Goal: Task Accomplishment & Management: Complete application form

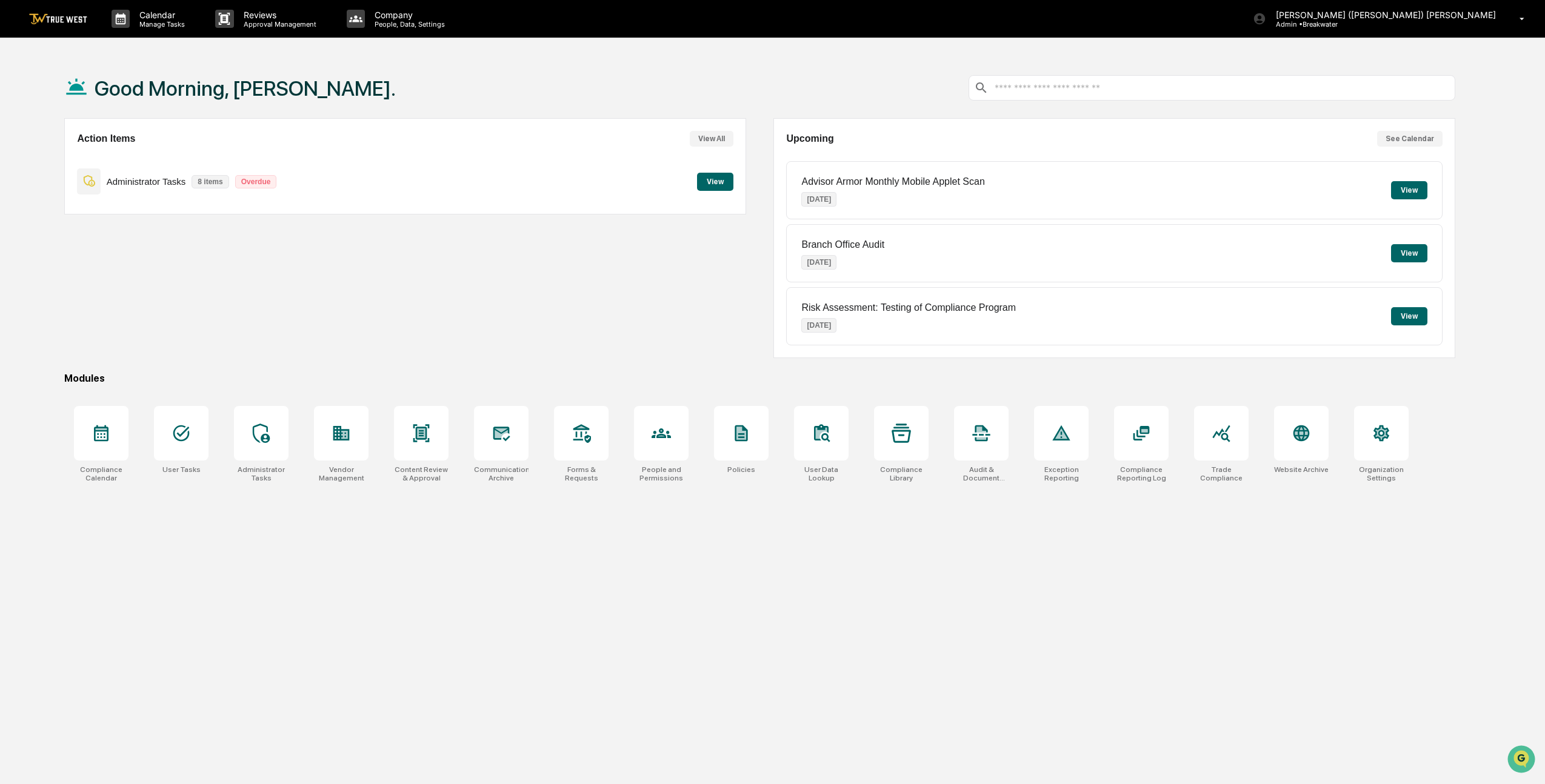
click at [703, 135] on button "View All" at bounding box center [711, 138] width 44 height 16
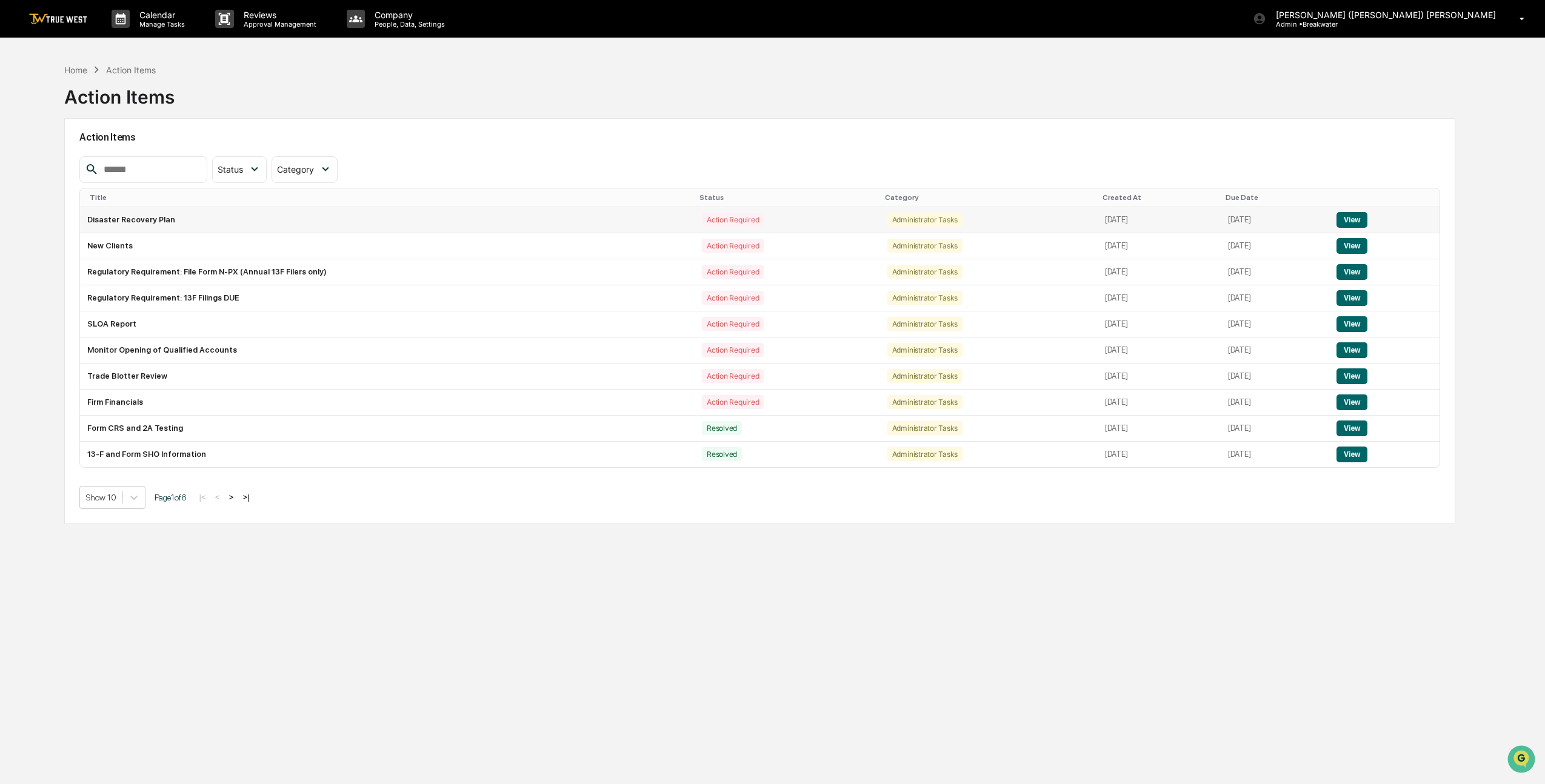
click at [1350, 219] on button "View" at bounding box center [1352, 220] width 31 height 16
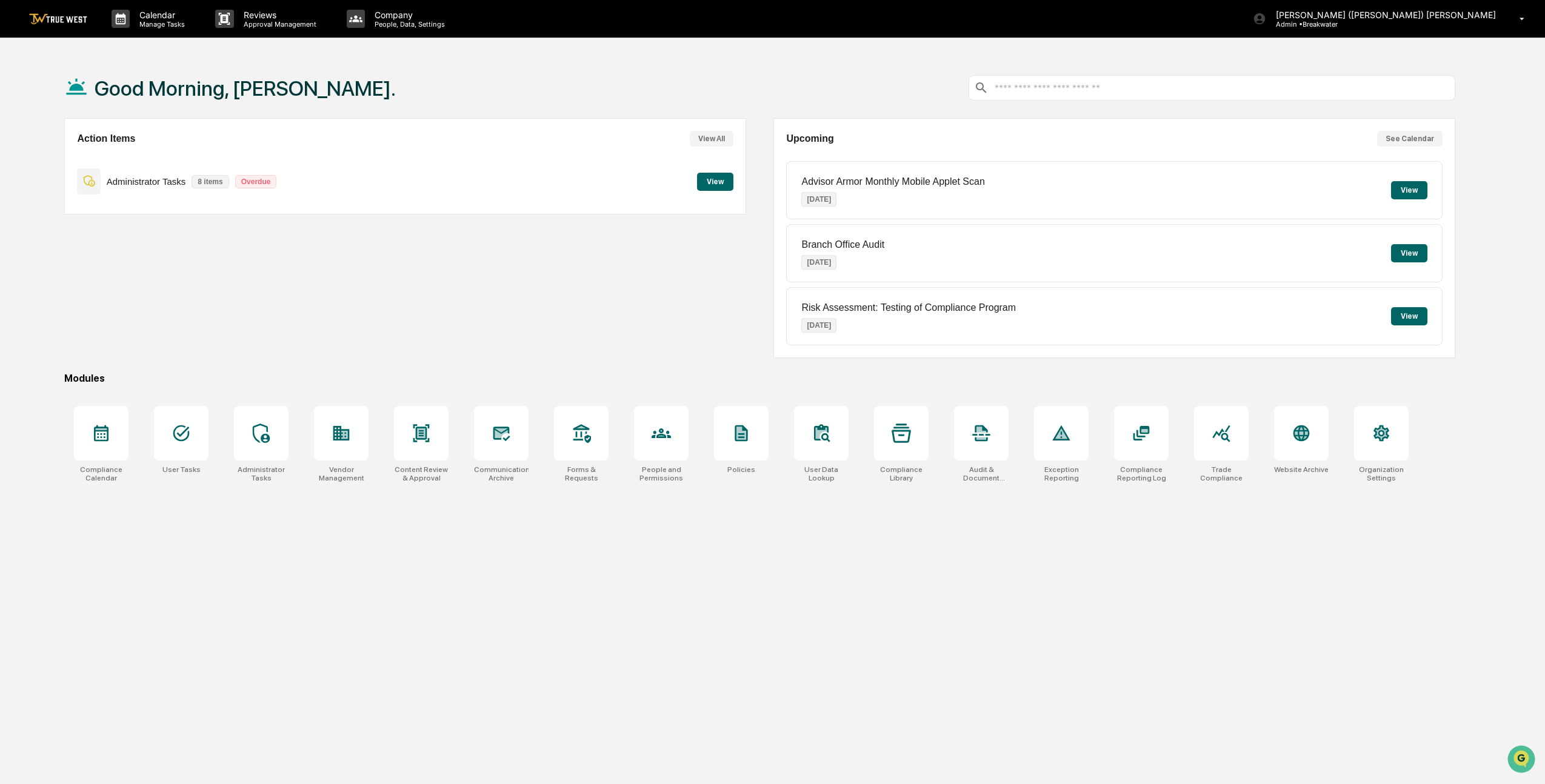
click at [708, 177] on button "View" at bounding box center [715, 181] width 36 height 18
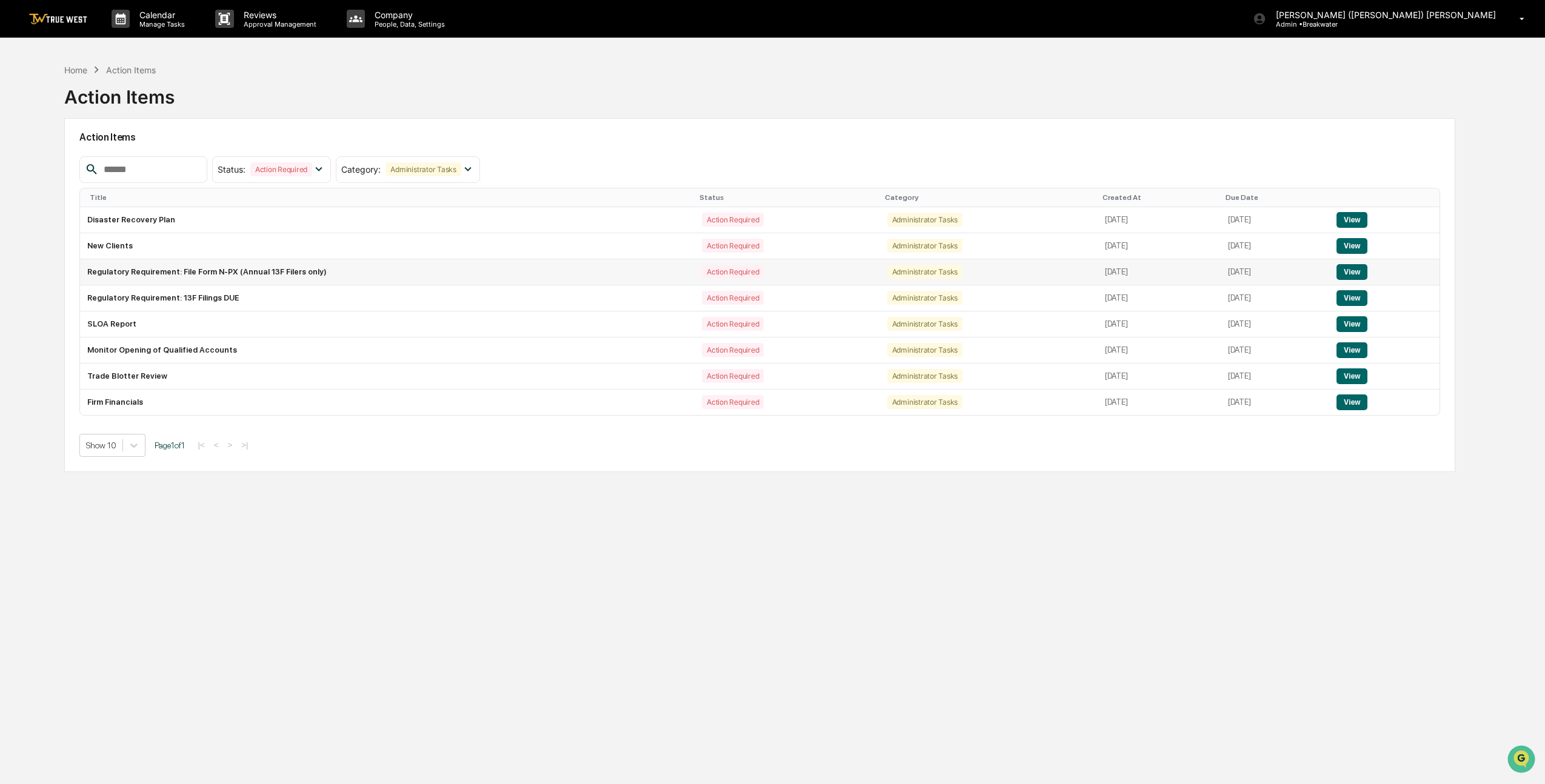
click at [1367, 272] on button "View" at bounding box center [1352, 271] width 31 height 16
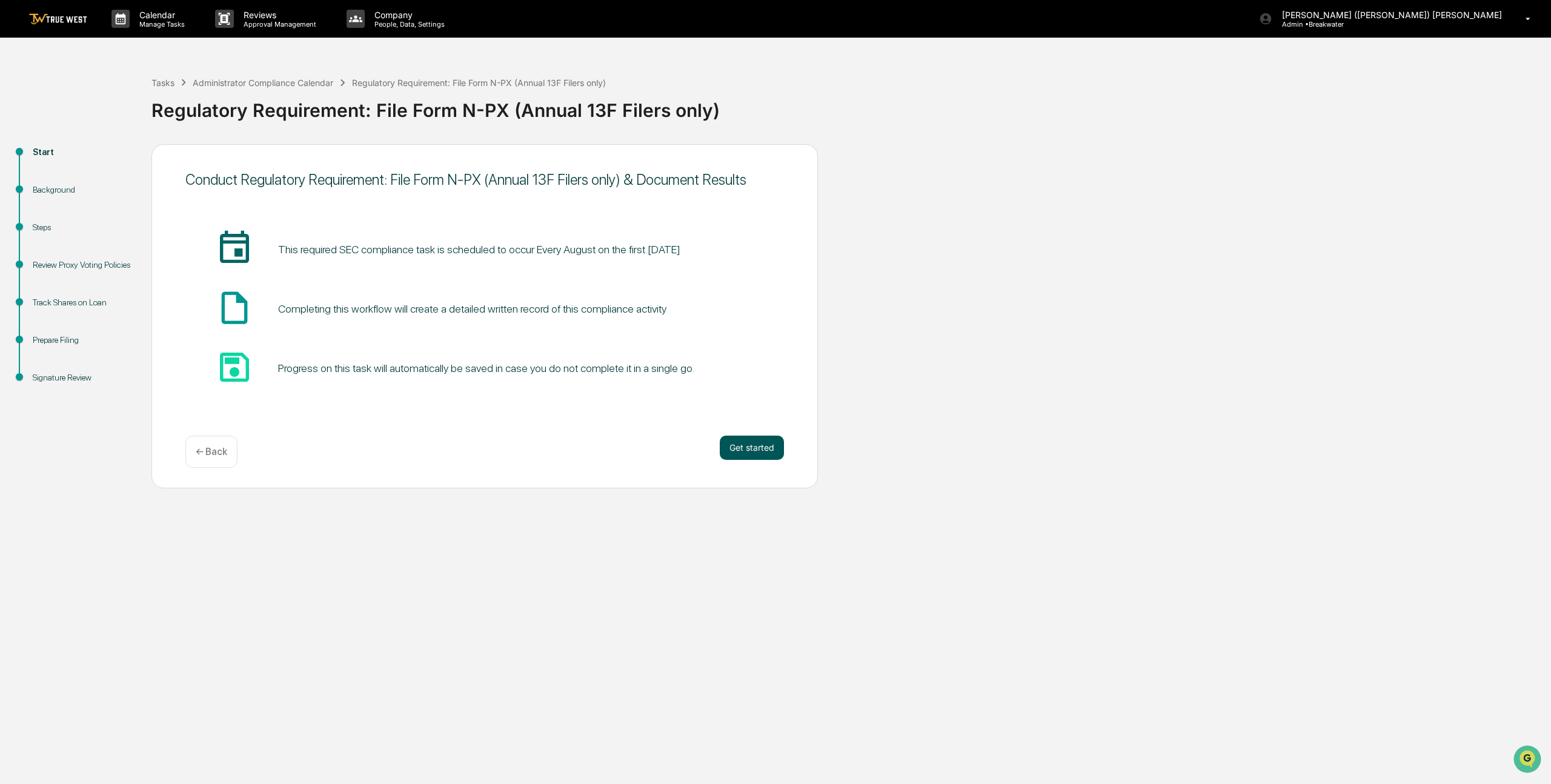
click at [739, 451] on button "Get started" at bounding box center [751, 447] width 64 height 24
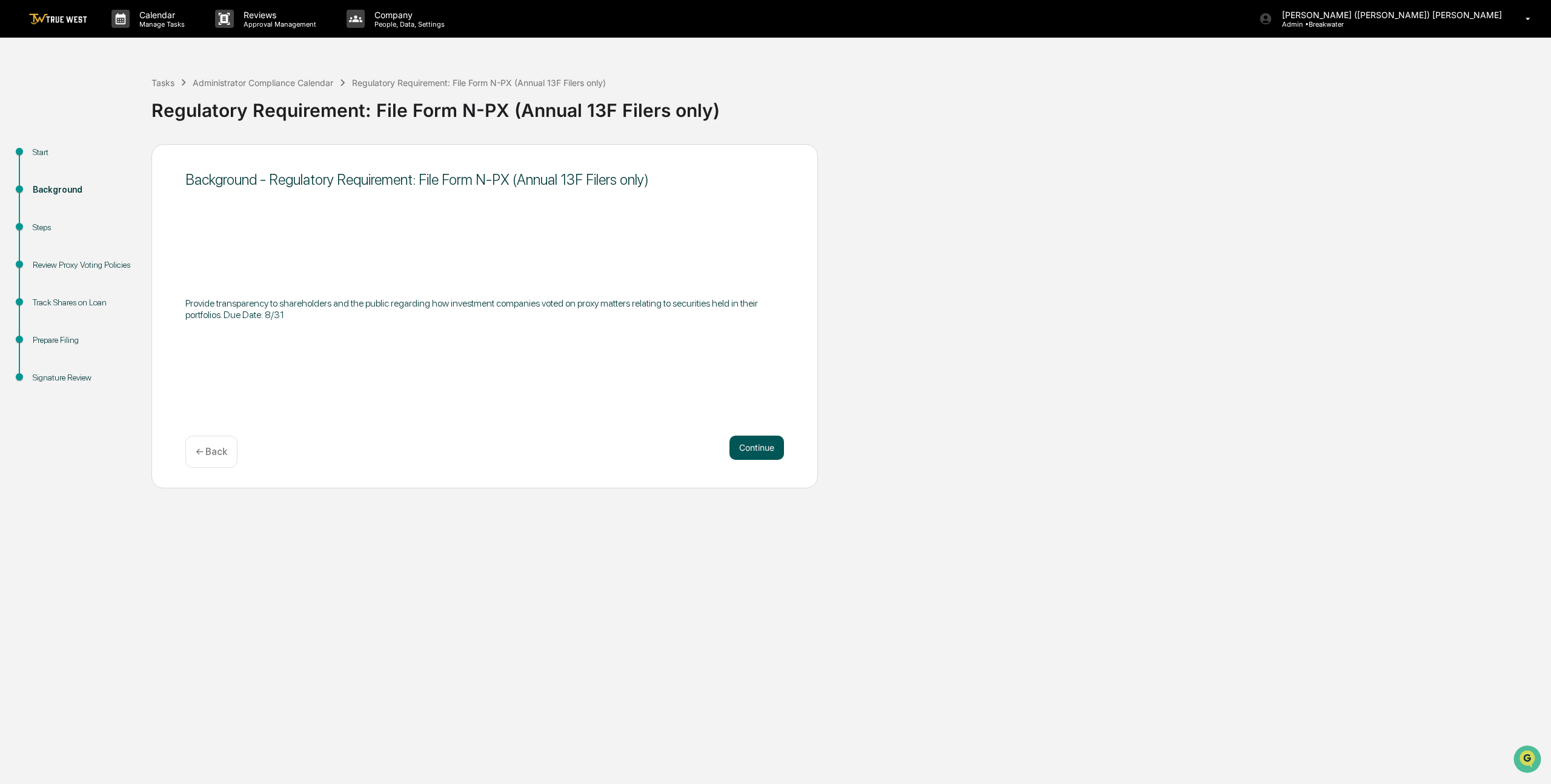
click at [746, 447] on button "Continue" at bounding box center [757, 447] width 55 height 24
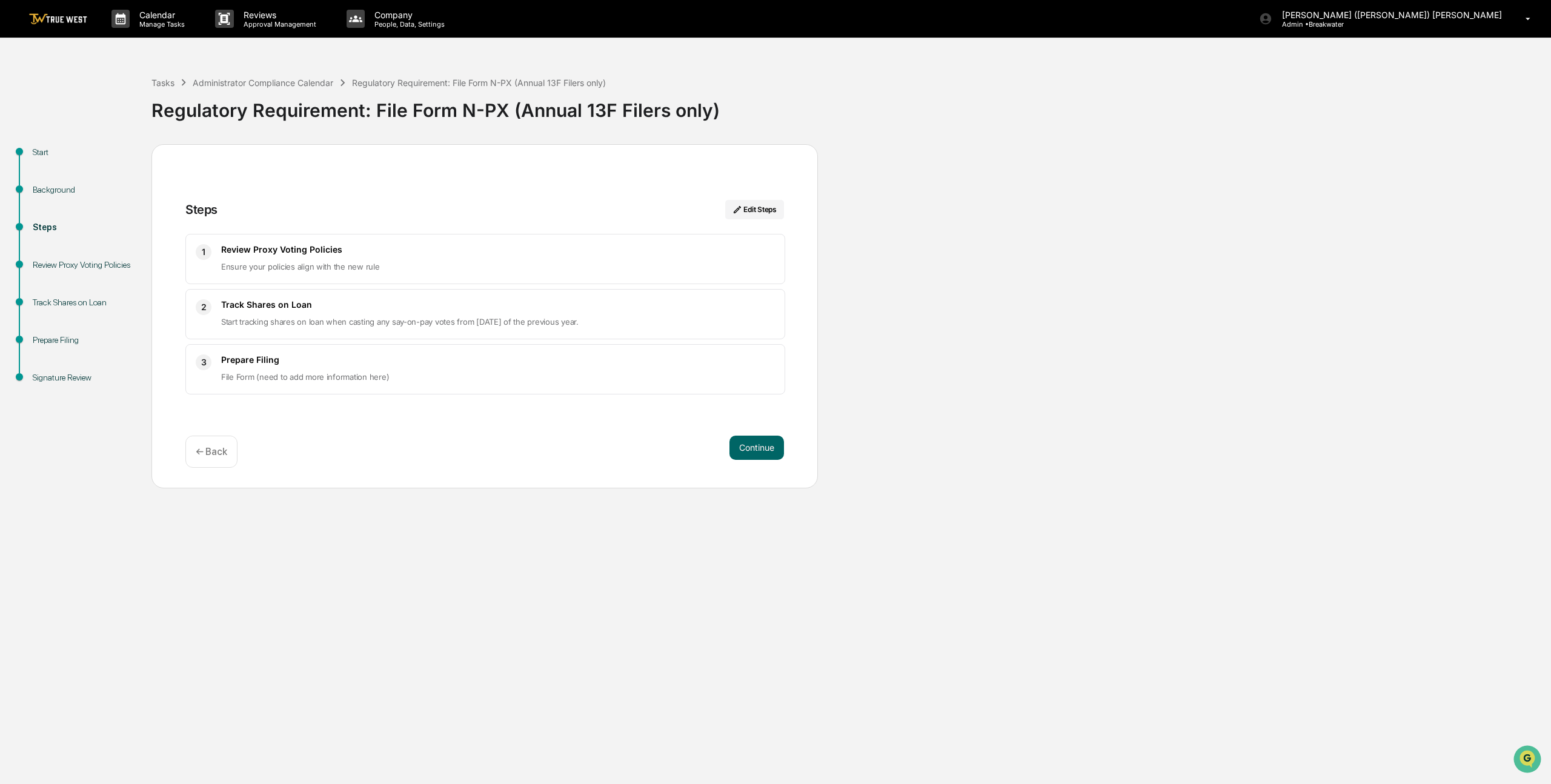
click at [746, 447] on button "Continue" at bounding box center [757, 447] width 55 height 24
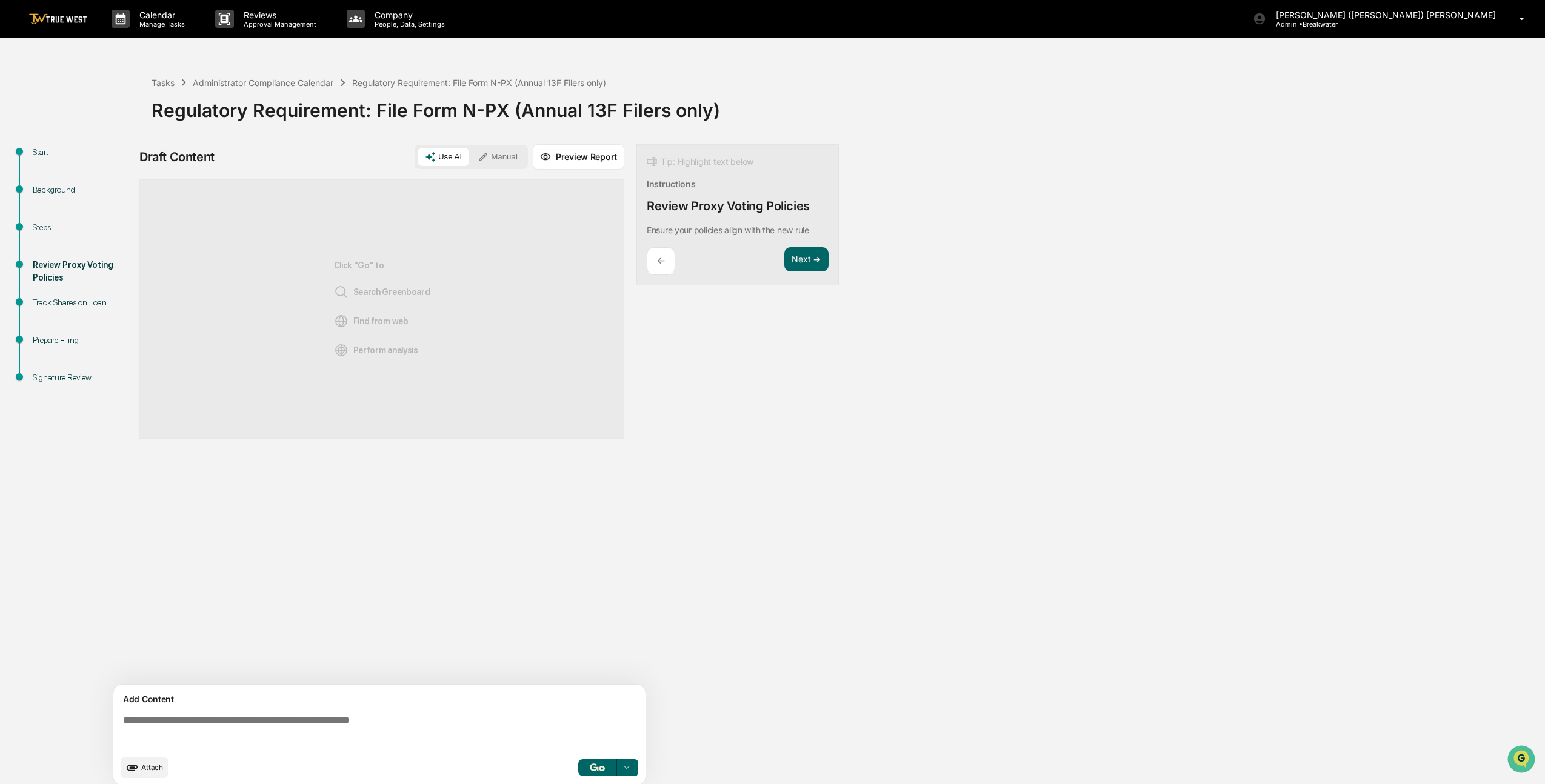
click at [232, 709] on div "Add Content Attach Select..." at bounding box center [379, 735] width 532 height 101
click at [221, 718] on textarea at bounding box center [382, 731] width 528 height 44
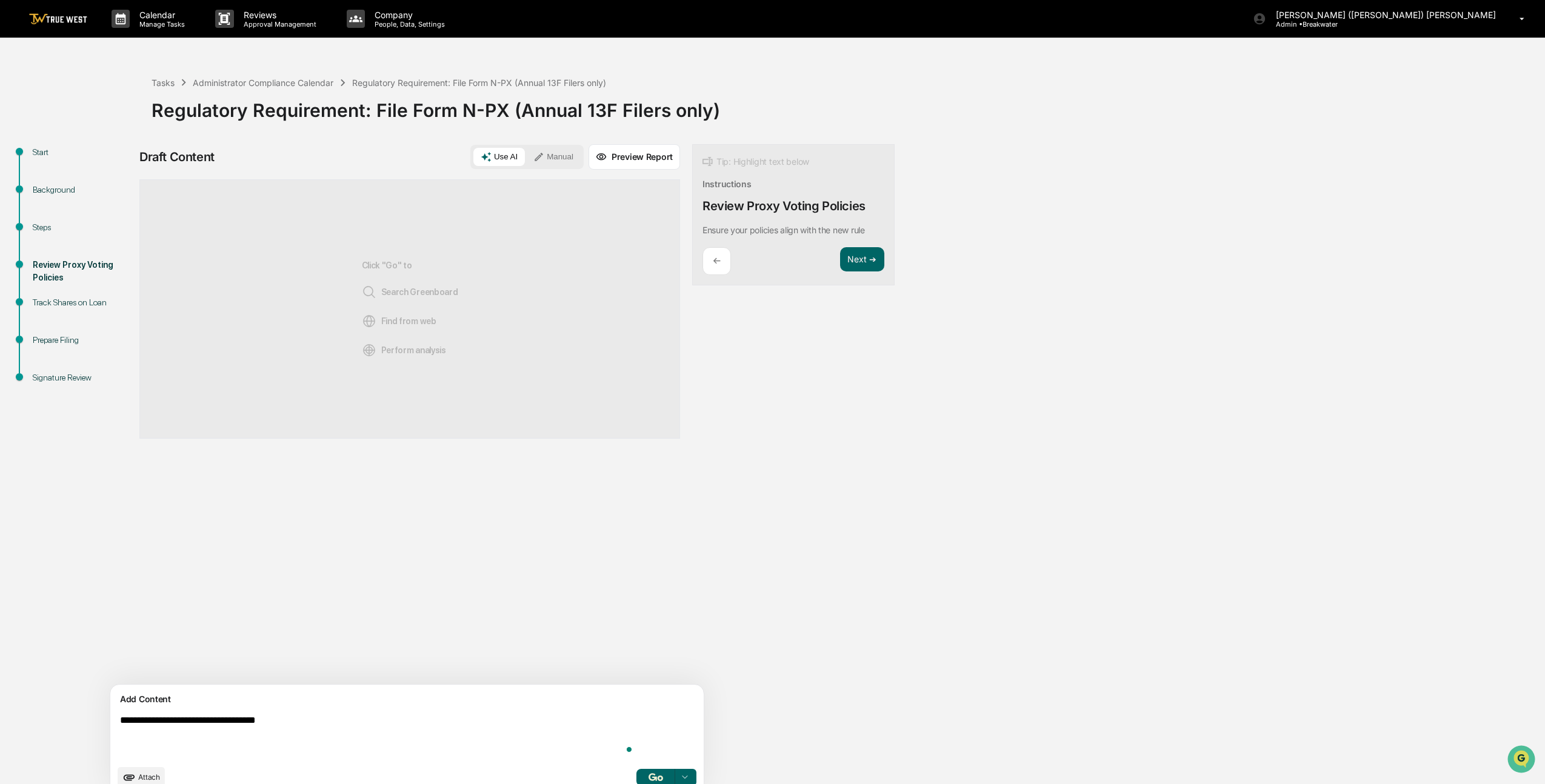
scroll to position [19, 0]
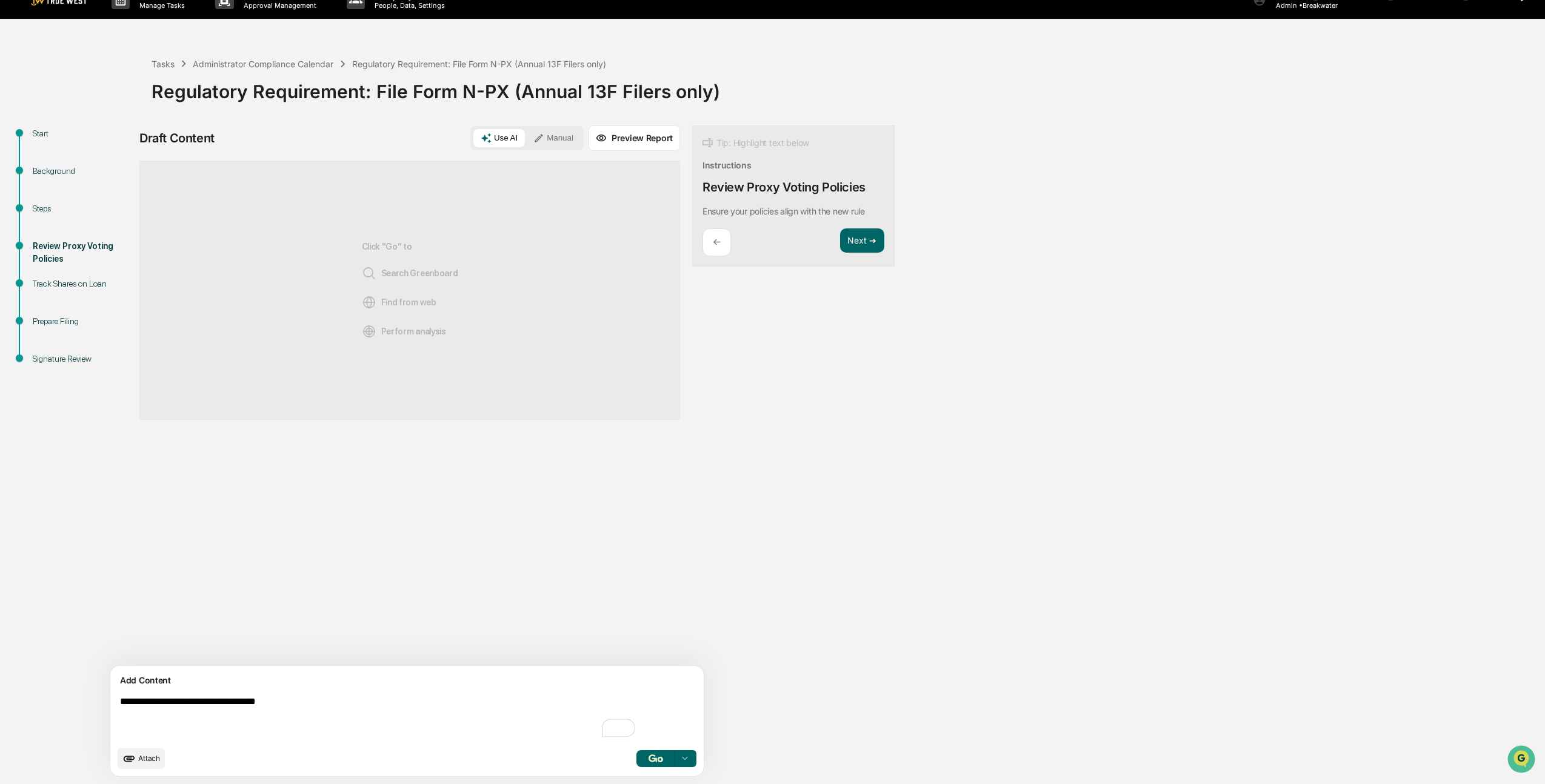
type textarea "**********"
click at [636, 754] on button "button" at bounding box center [656, 758] width 38 height 17
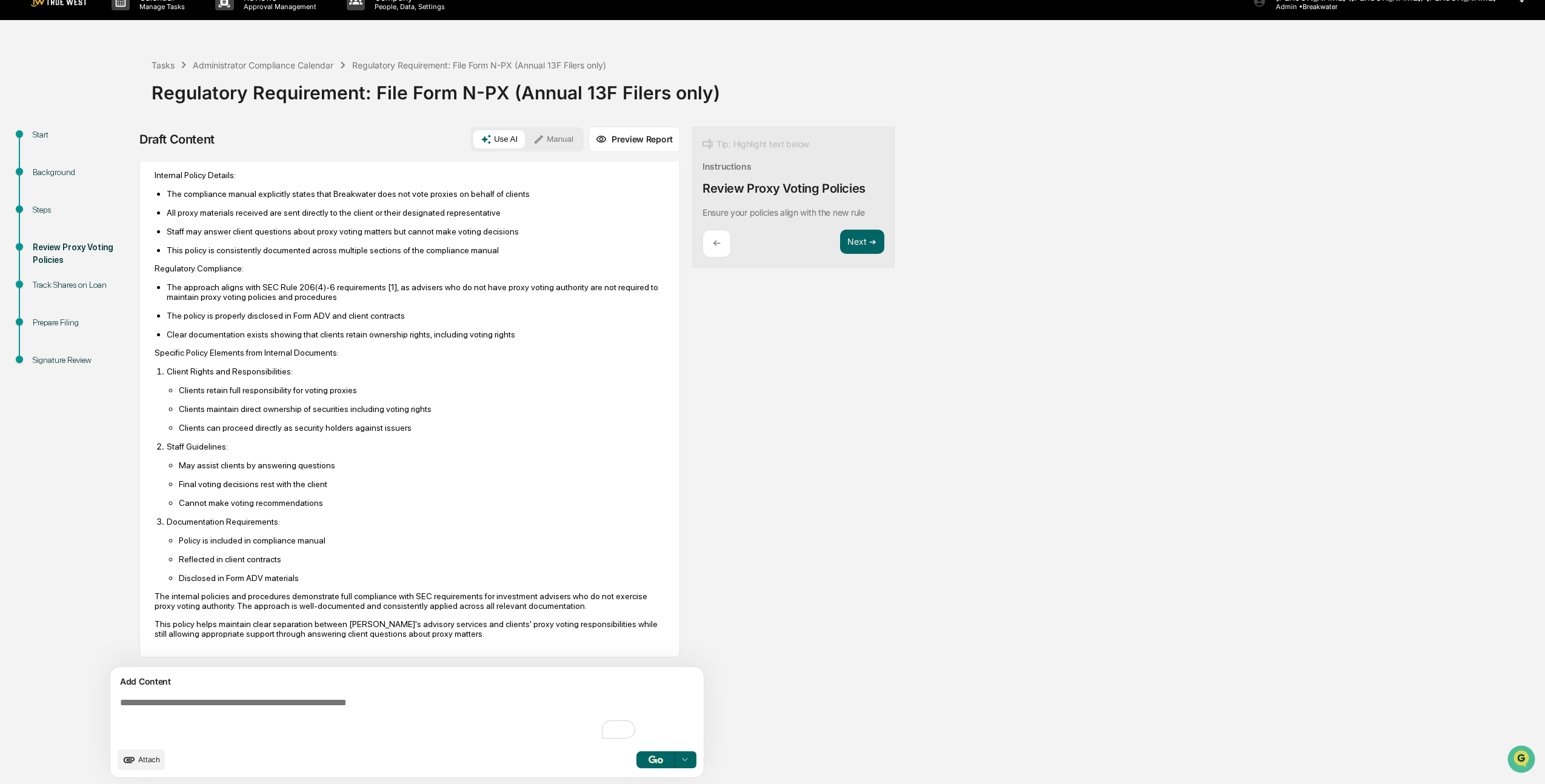
scroll to position [101, 0]
click at [840, 247] on button "Next ➔" at bounding box center [862, 242] width 44 height 25
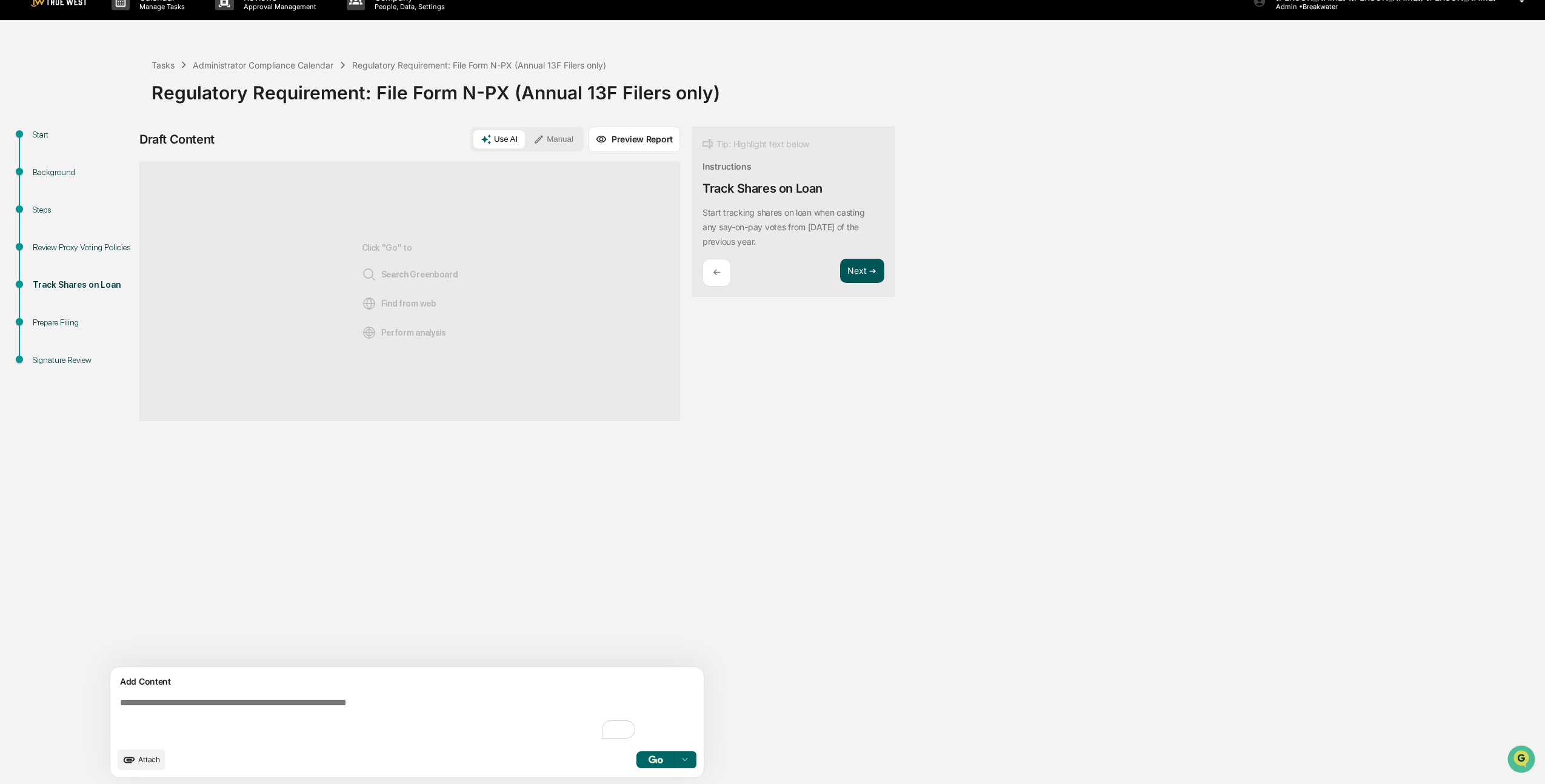
click at [840, 266] on button "Next ➔" at bounding box center [862, 271] width 44 height 25
click at [840, 242] on button "Next ➔" at bounding box center [862, 242] width 44 height 25
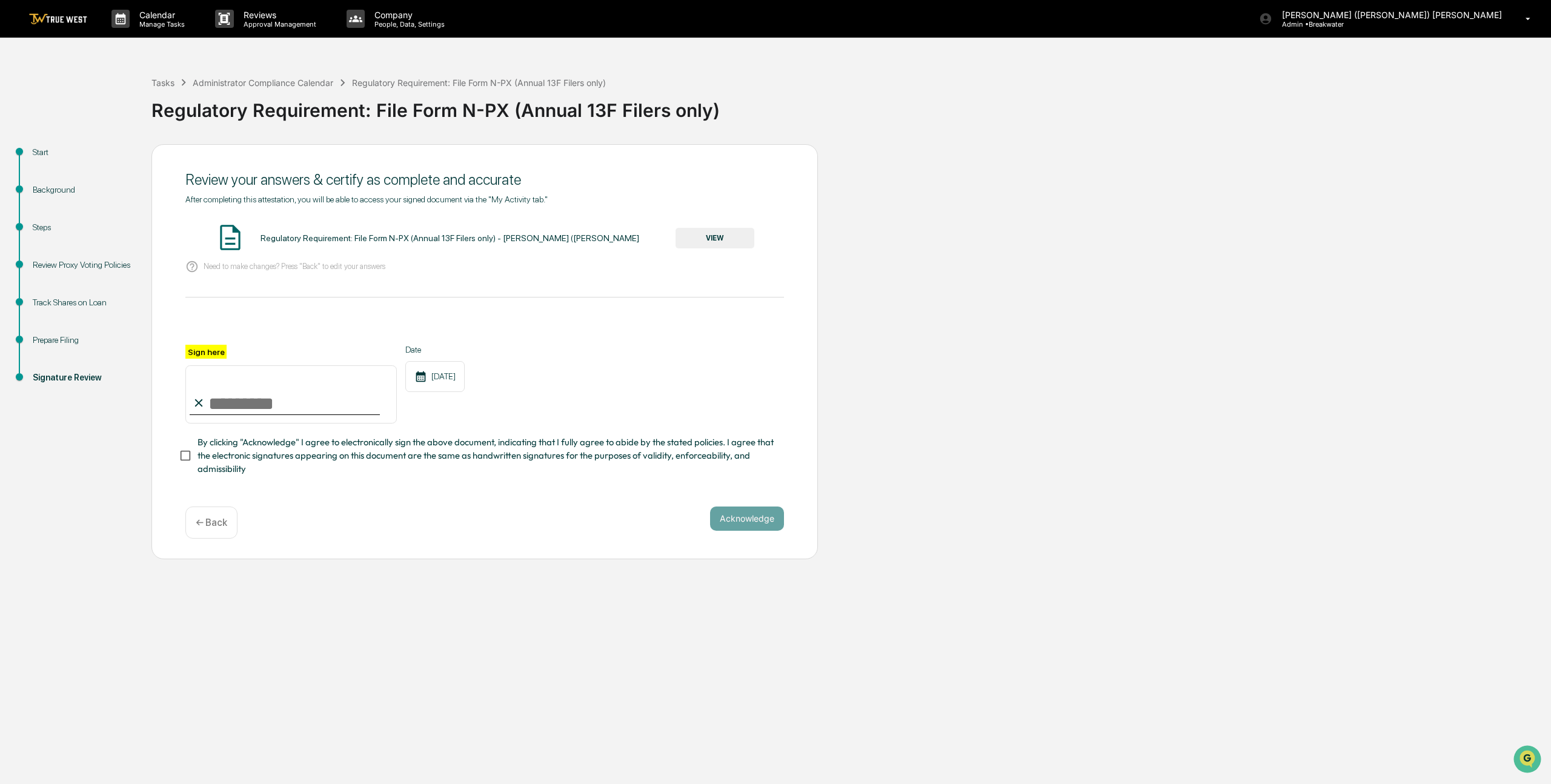
click at [705, 240] on button "VIEW" at bounding box center [714, 238] width 78 height 21
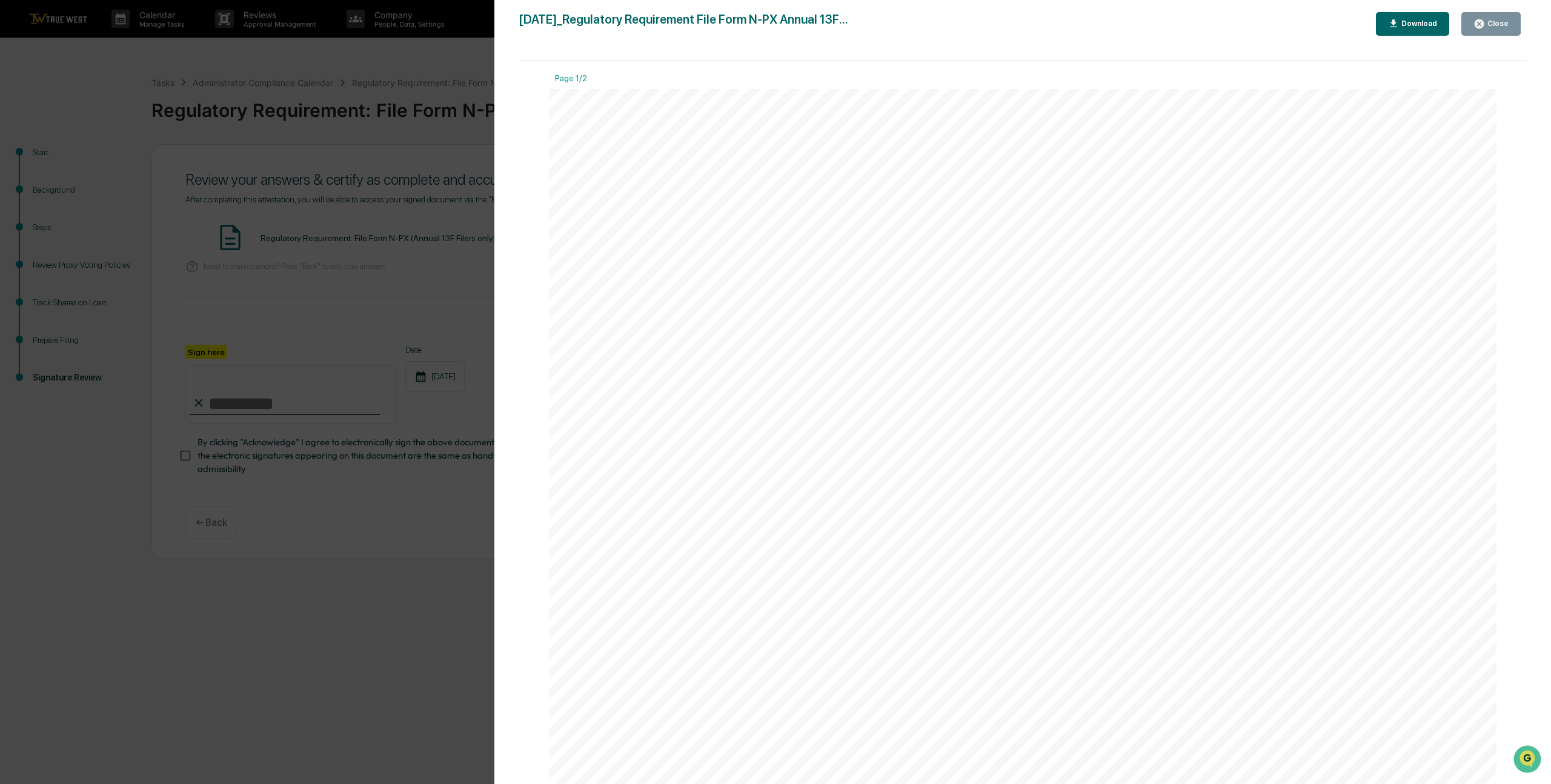
click at [1482, 23] on icon "button" at bounding box center [1479, 24] width 9 height 9
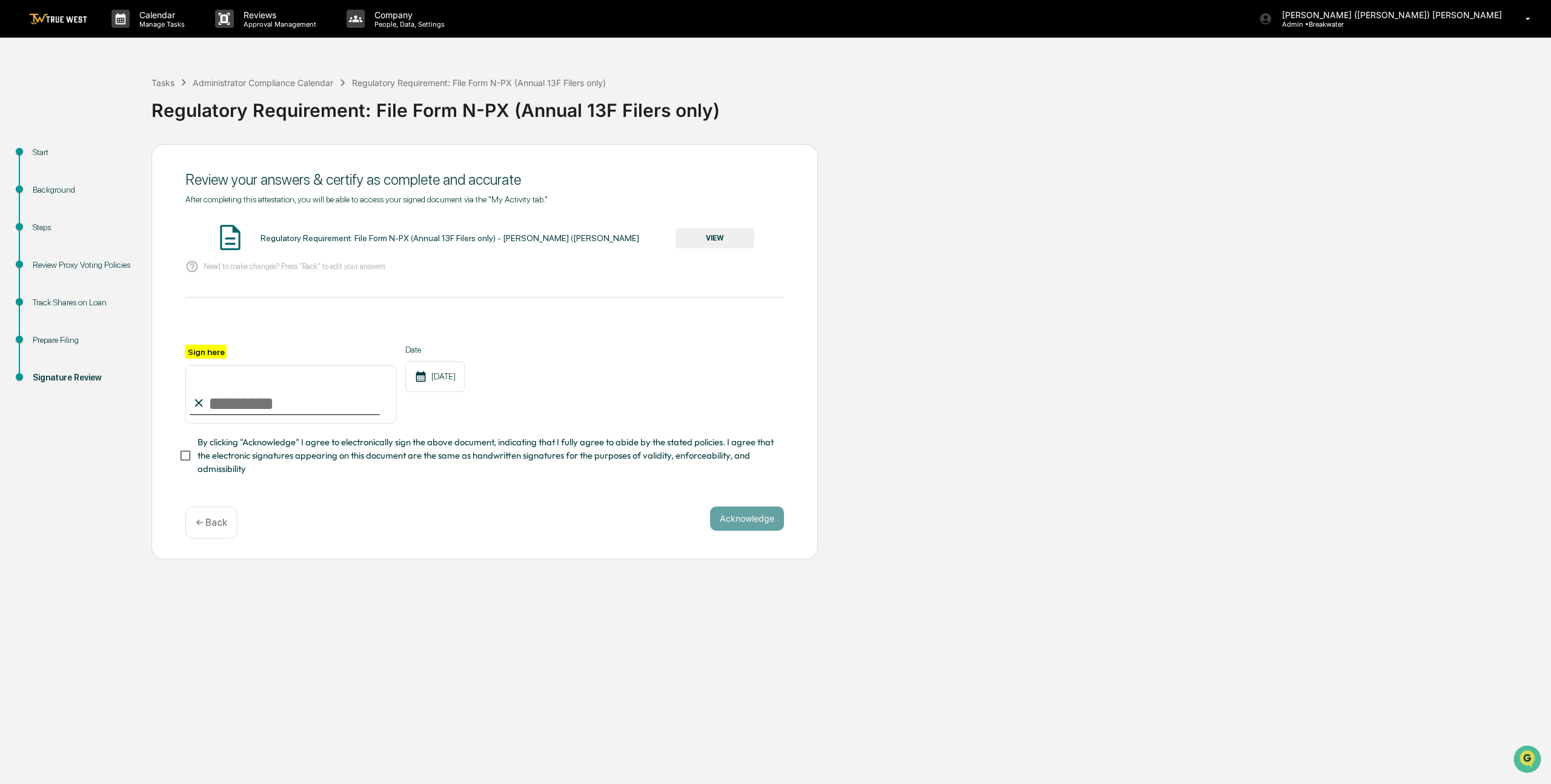
click at [268, 405] on input "Sign here" at bounding box center [291, 394] width 212 height 58
type input "**********"
click at [735, 518] on button "Acknowledge" at bounding box center [747, 518] width 74 height 24
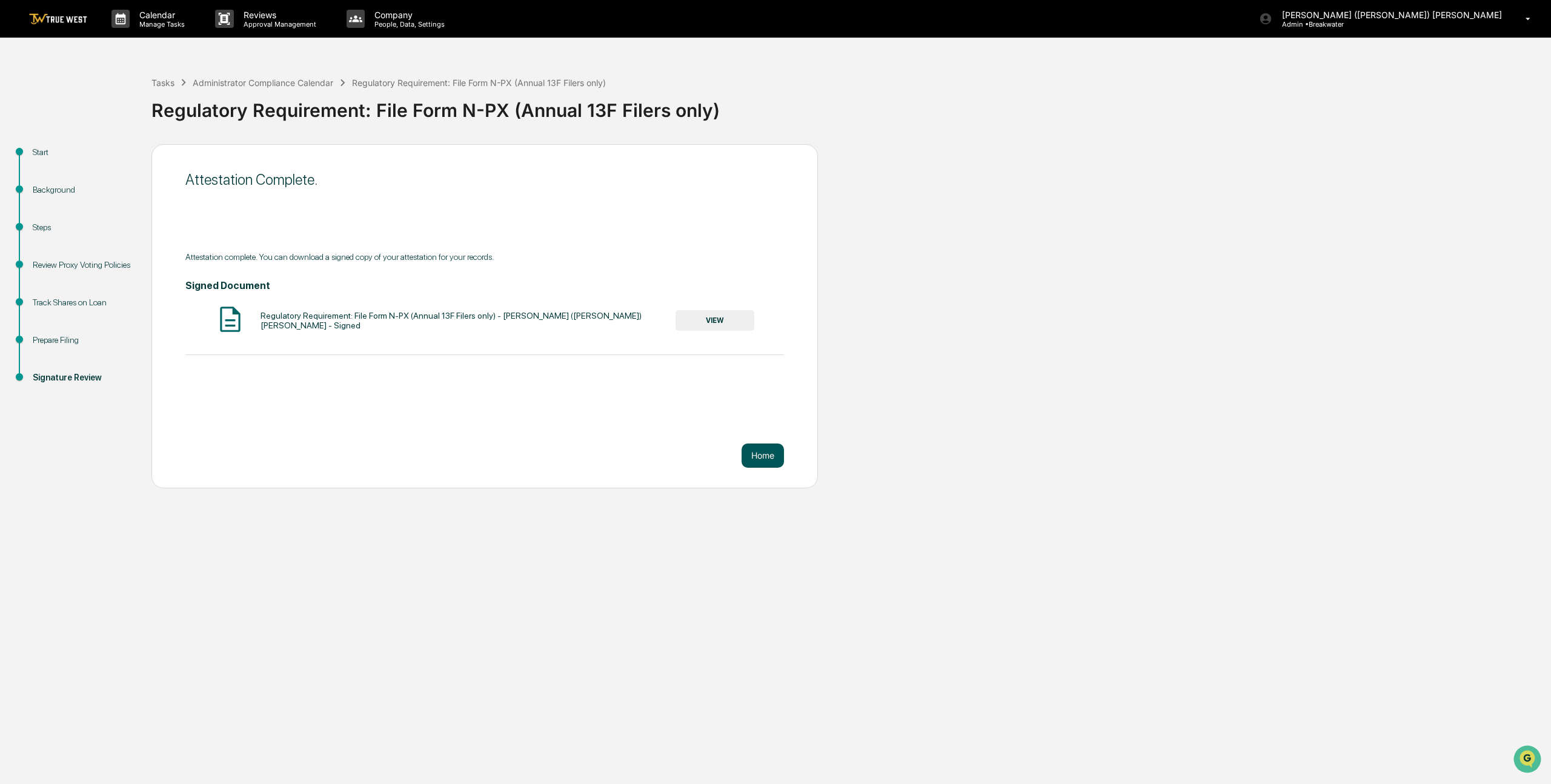
click at [762, 450] on button "Home" at bounding box center [763, 456] width 42 height 24
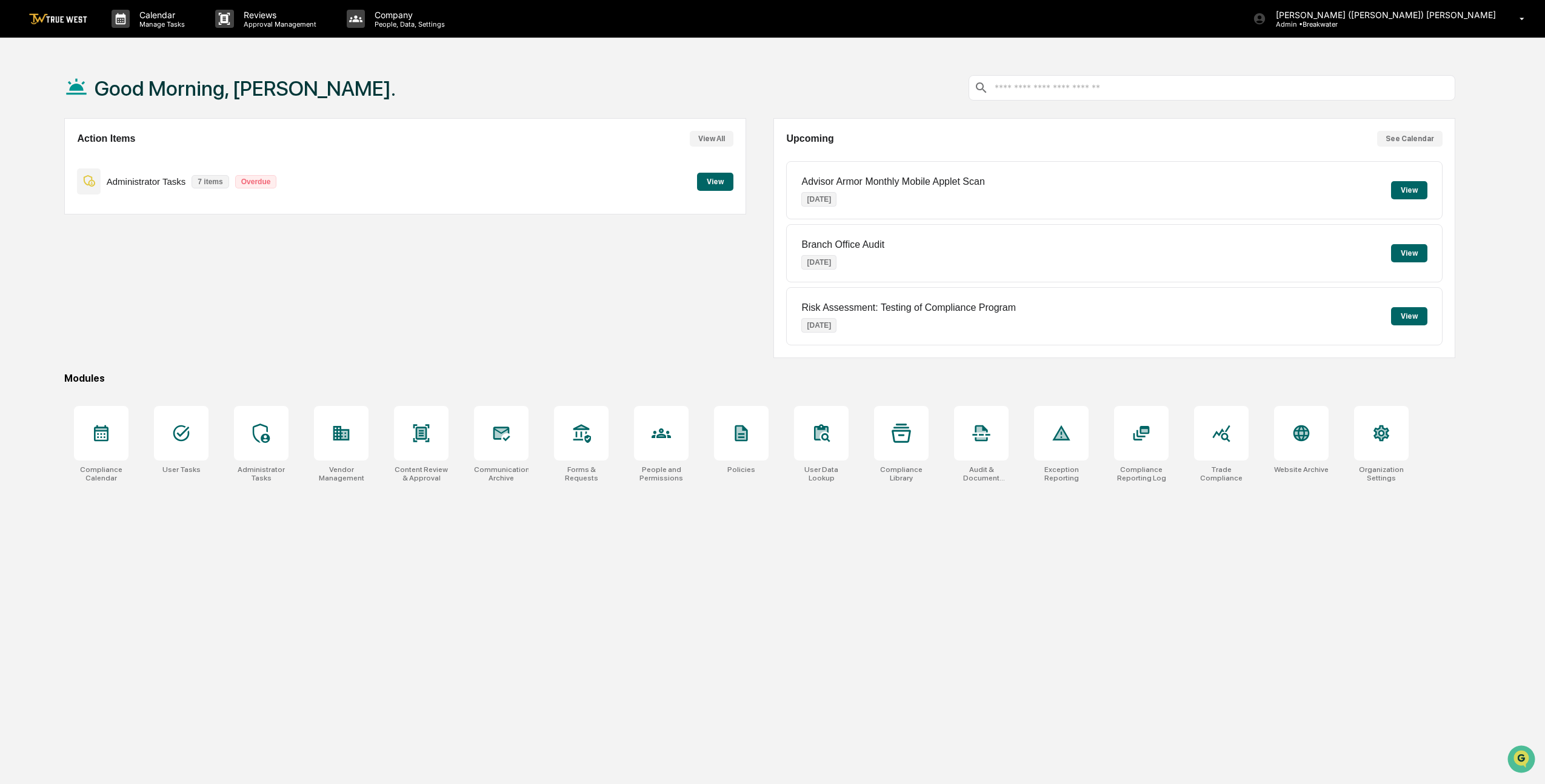
click at [702, 186] on button "View" at bounding box center [715, 181] width 36 height 18
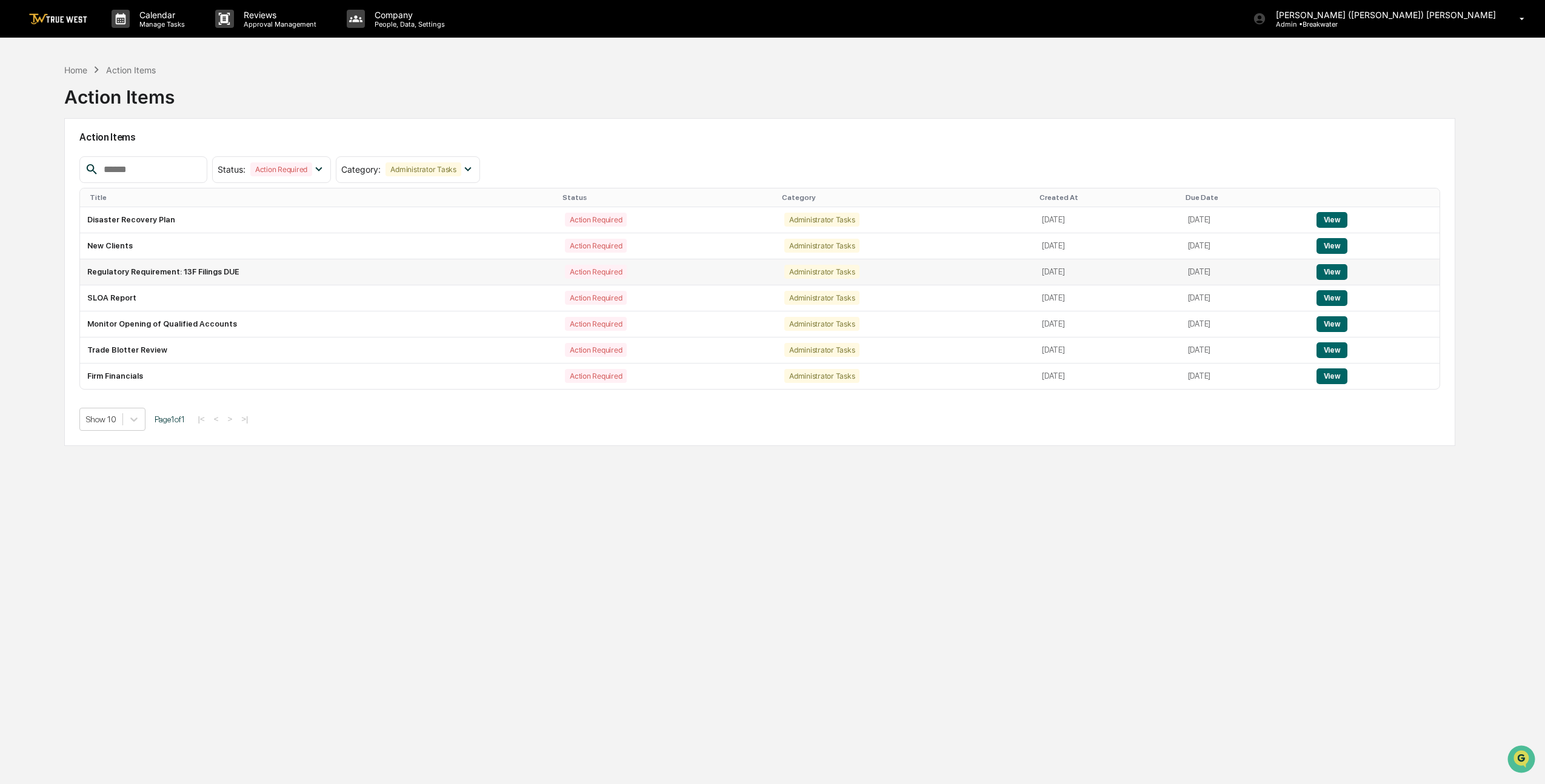
click at [1344, 272] on button "View" at bounding box center [1332, 271] width 31 height 16
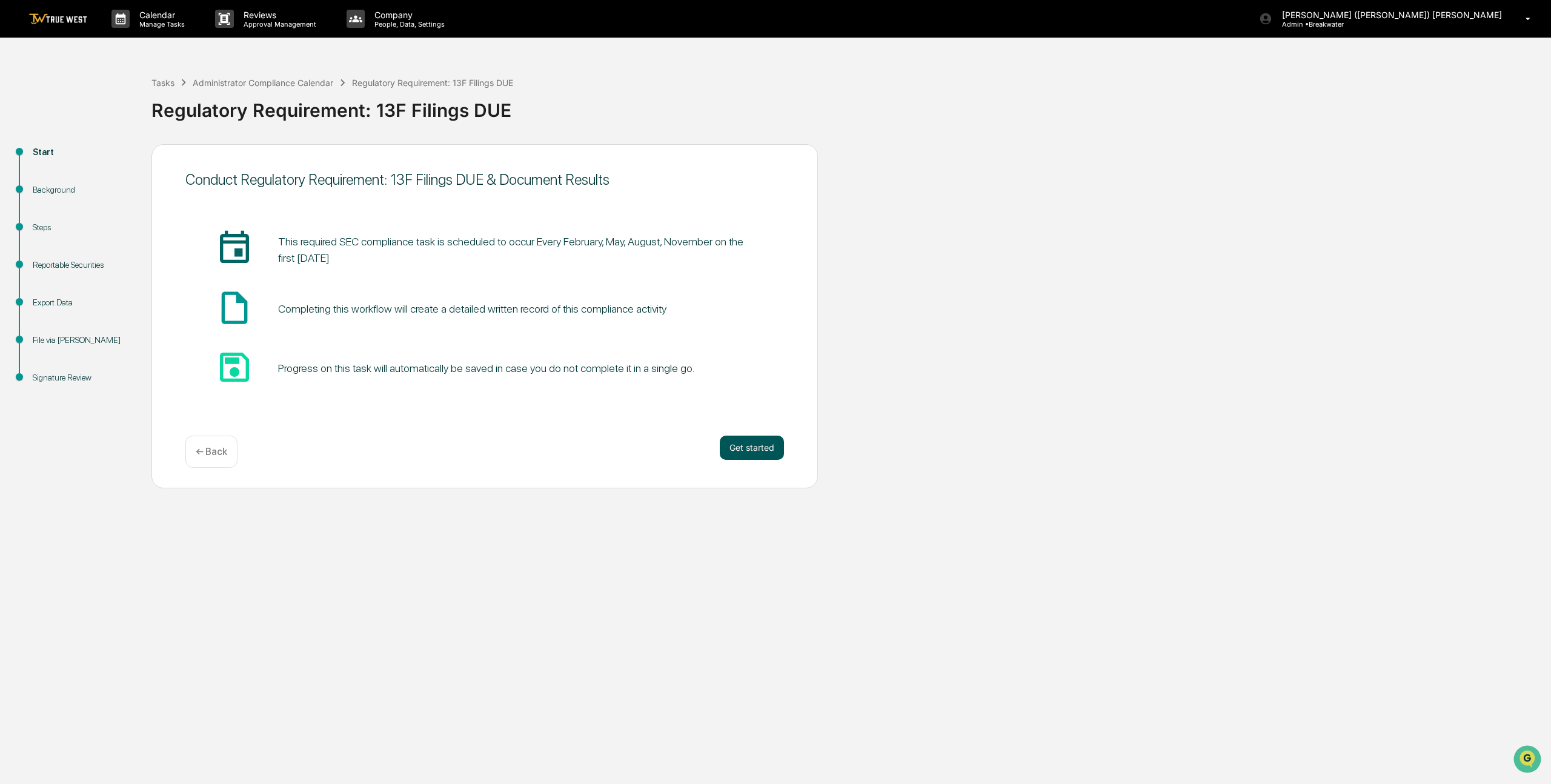
click at [748, 442] on button "Get started" at bounding box center [751, 447] width 64 height 24
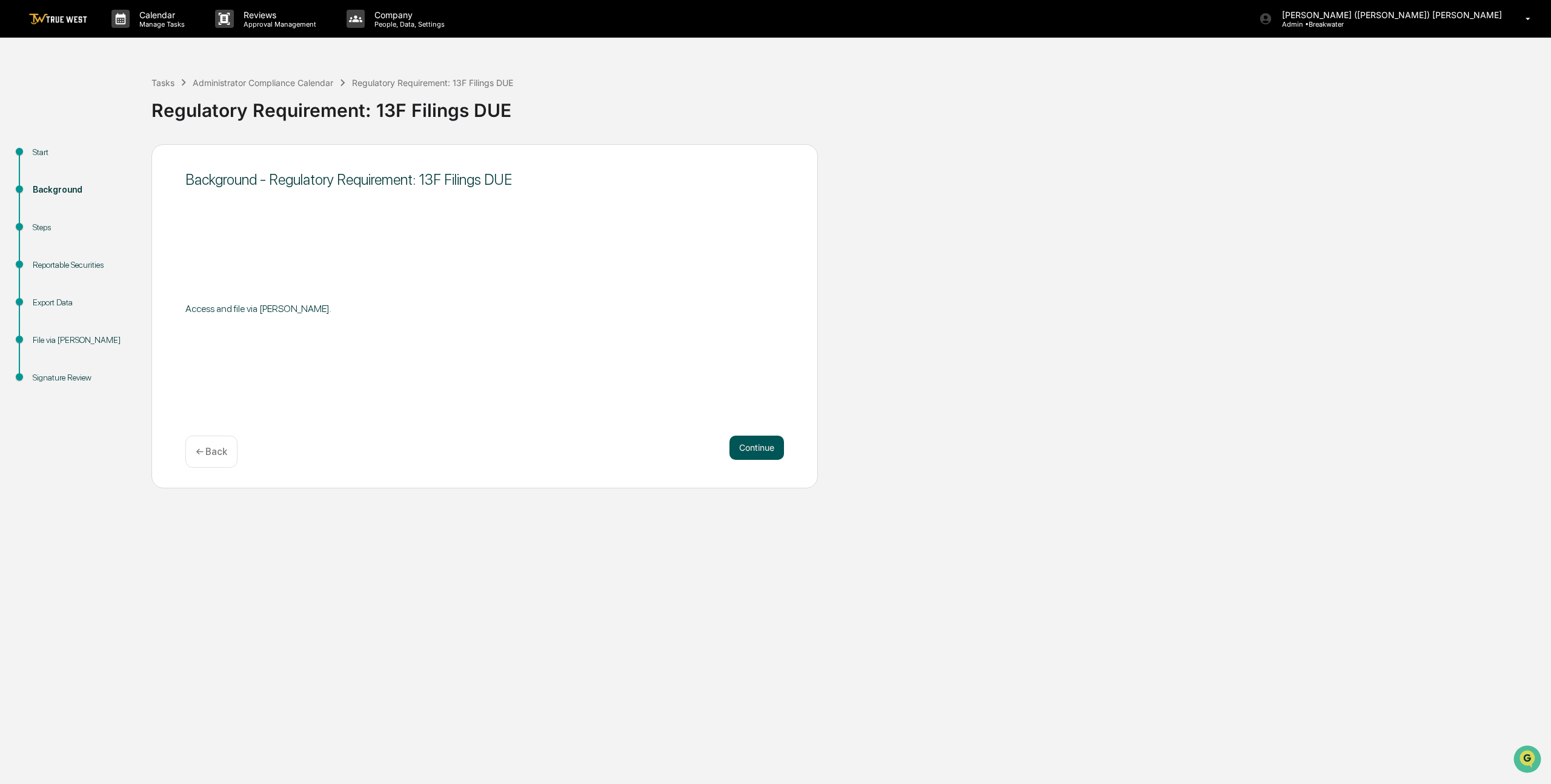
click at [750, 444] on button "Continue" at bounding box center [757, 447] width 55 height 24
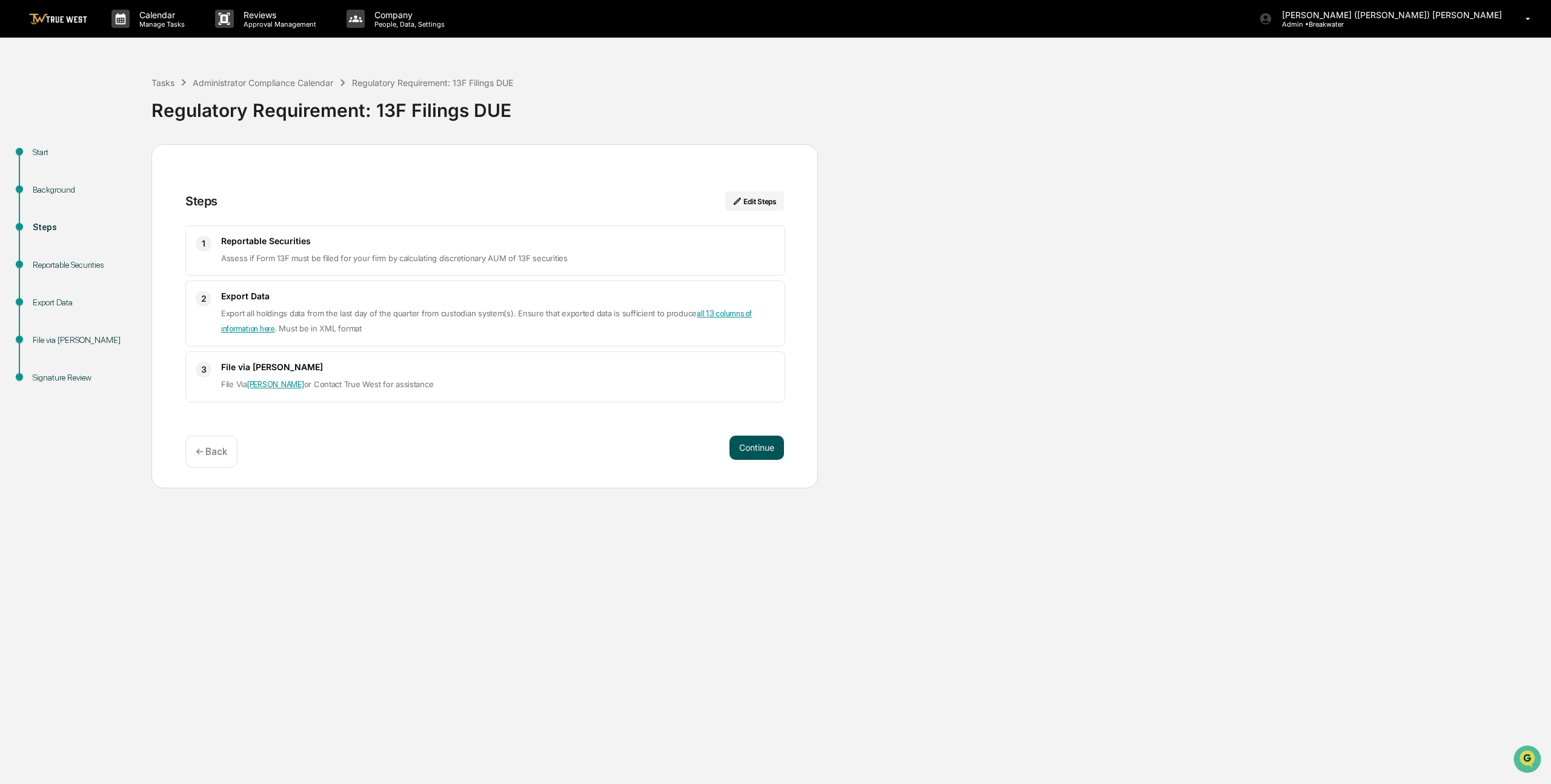
click at [762, 450] on button "Continue" at bounding box center [757, 447] width 55 height 24
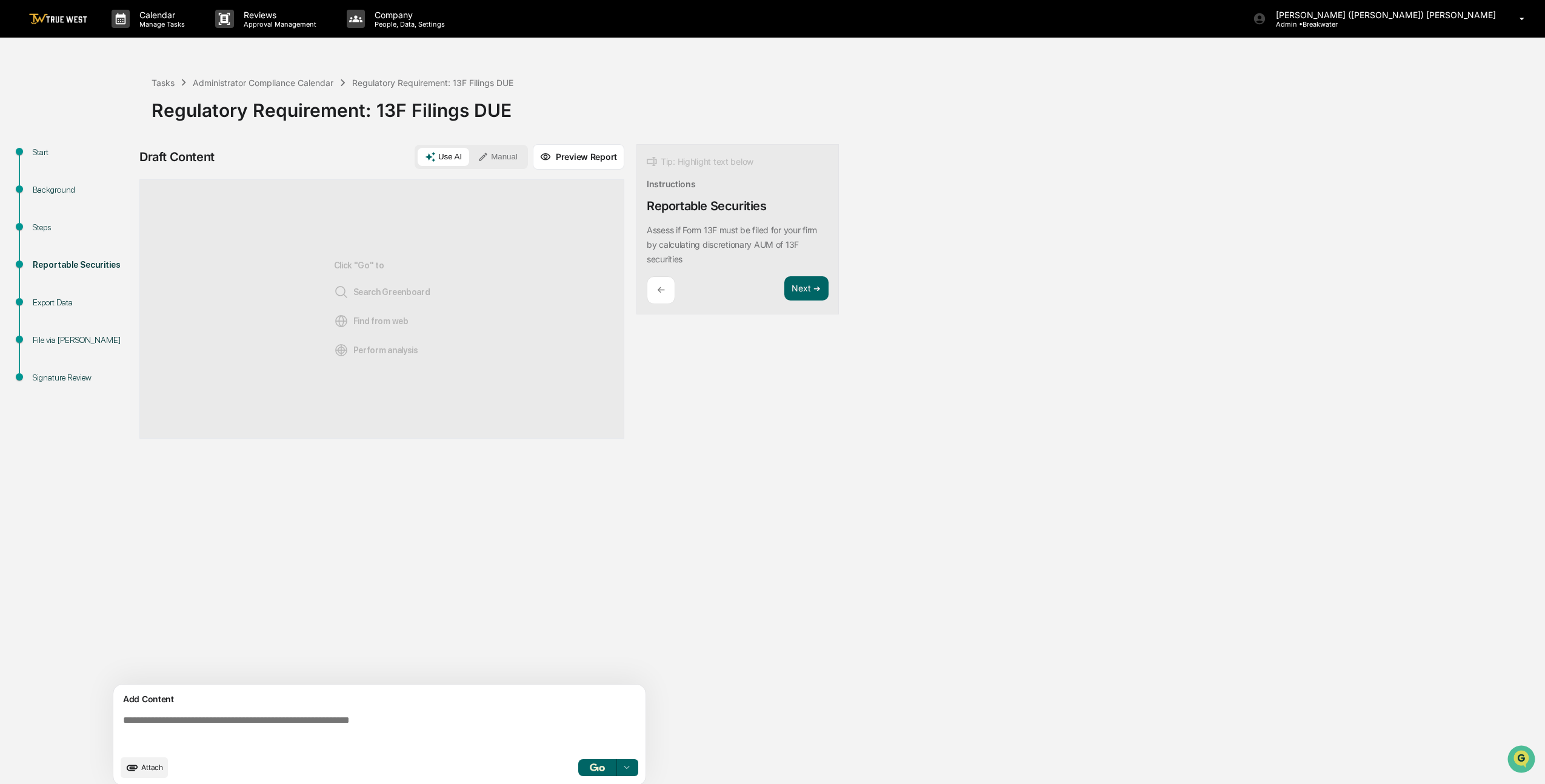
click at [260, 706] on div "Add Content" at bounding box center [379, 699] width 517 height 15
click at [246, 722] on textarea at bounding box center [382, 731] width 528 height 44
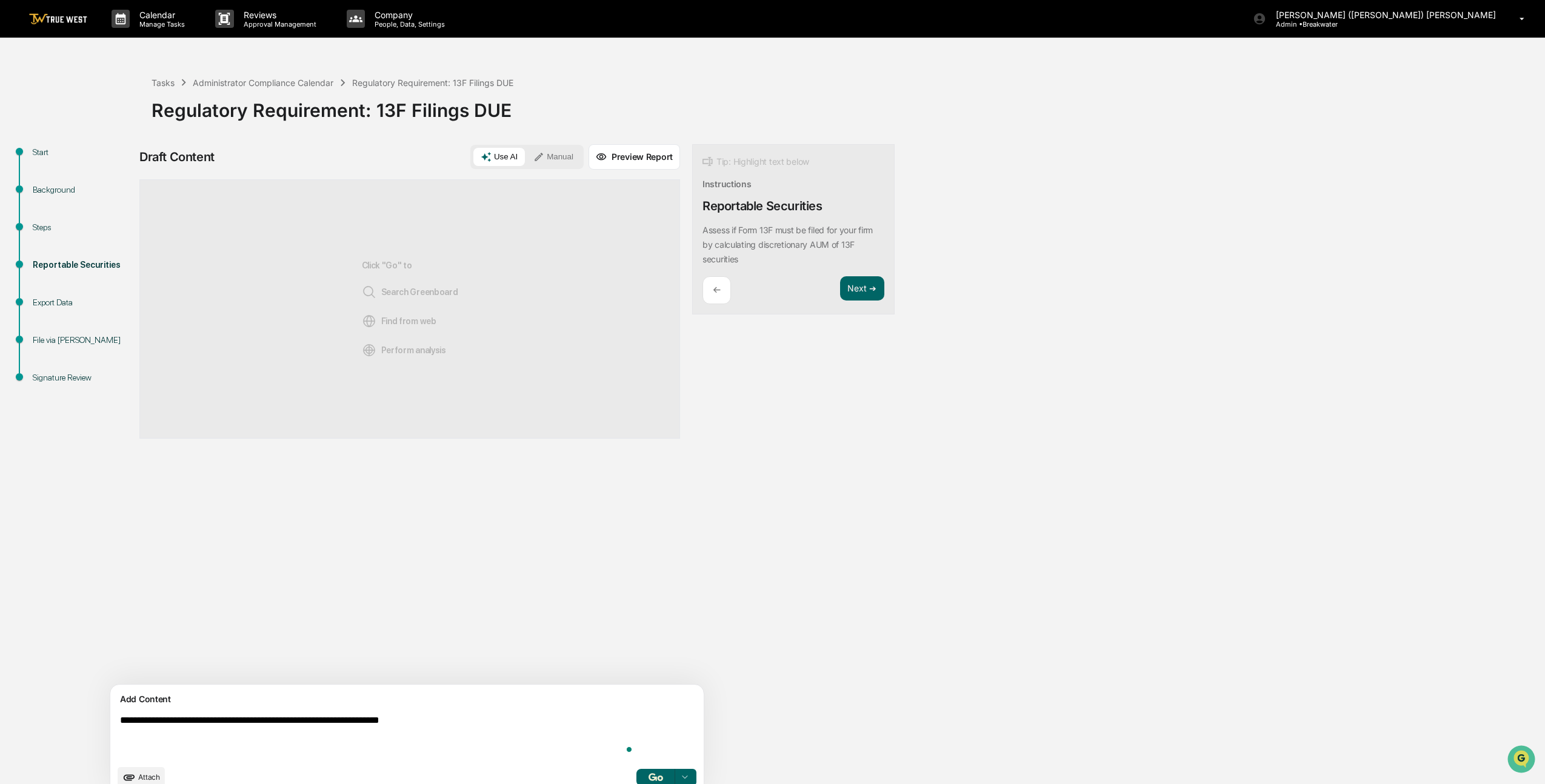
type textarea "**********"
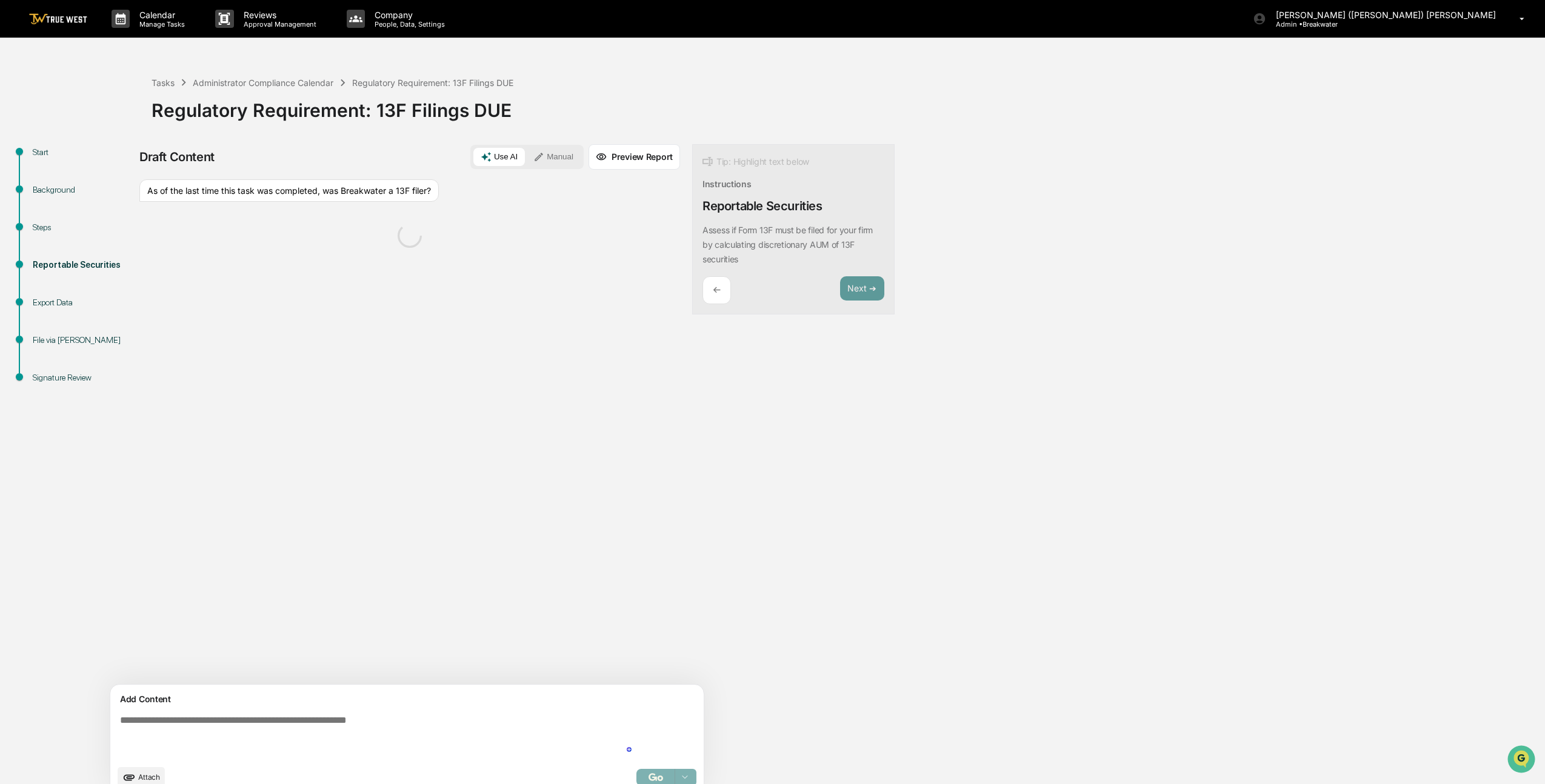
scroll to position [19, 0]
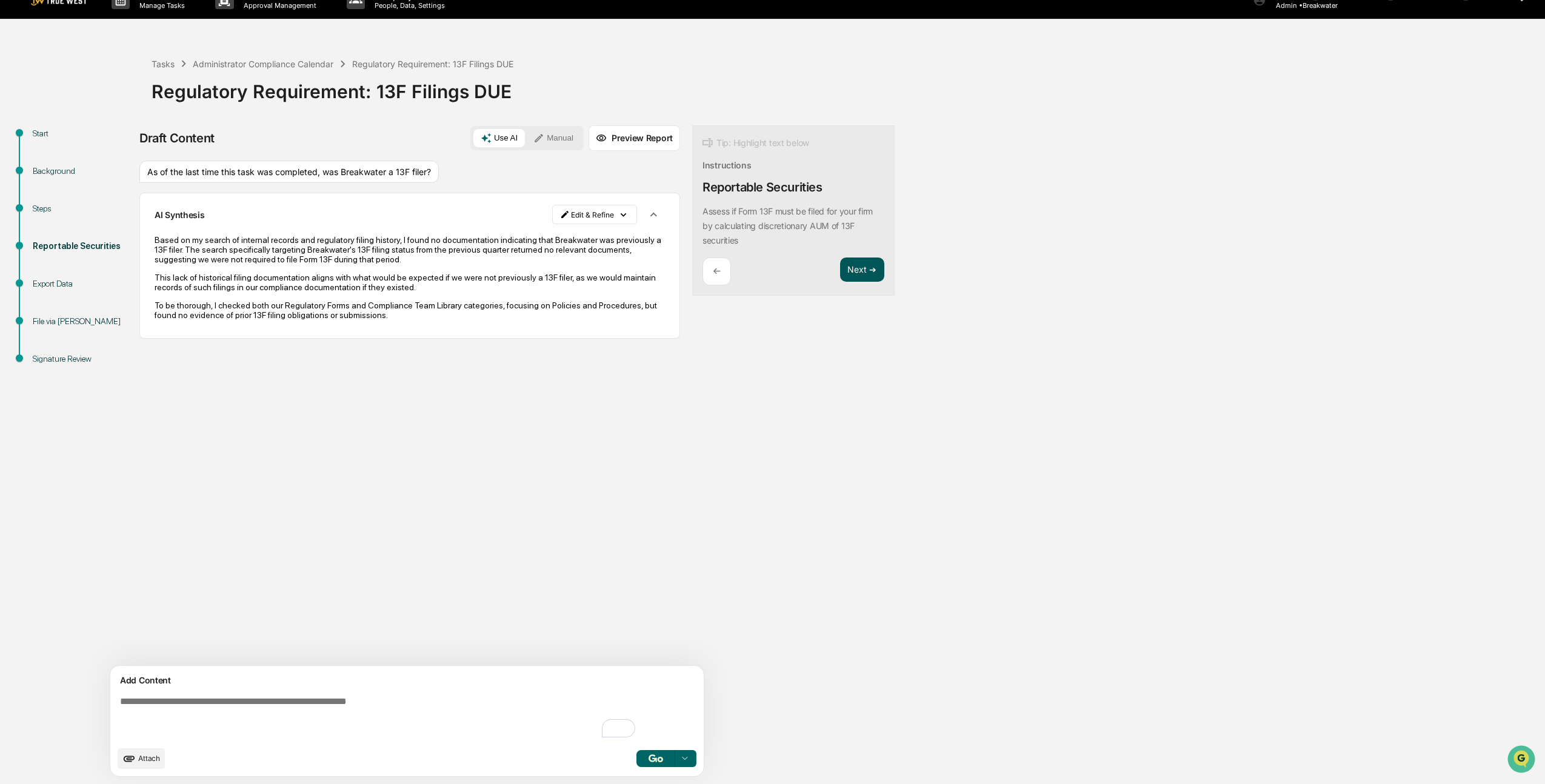
click at [840, 275] on button "Next ➔" at bounding box center [862, 270] width 44 height 25
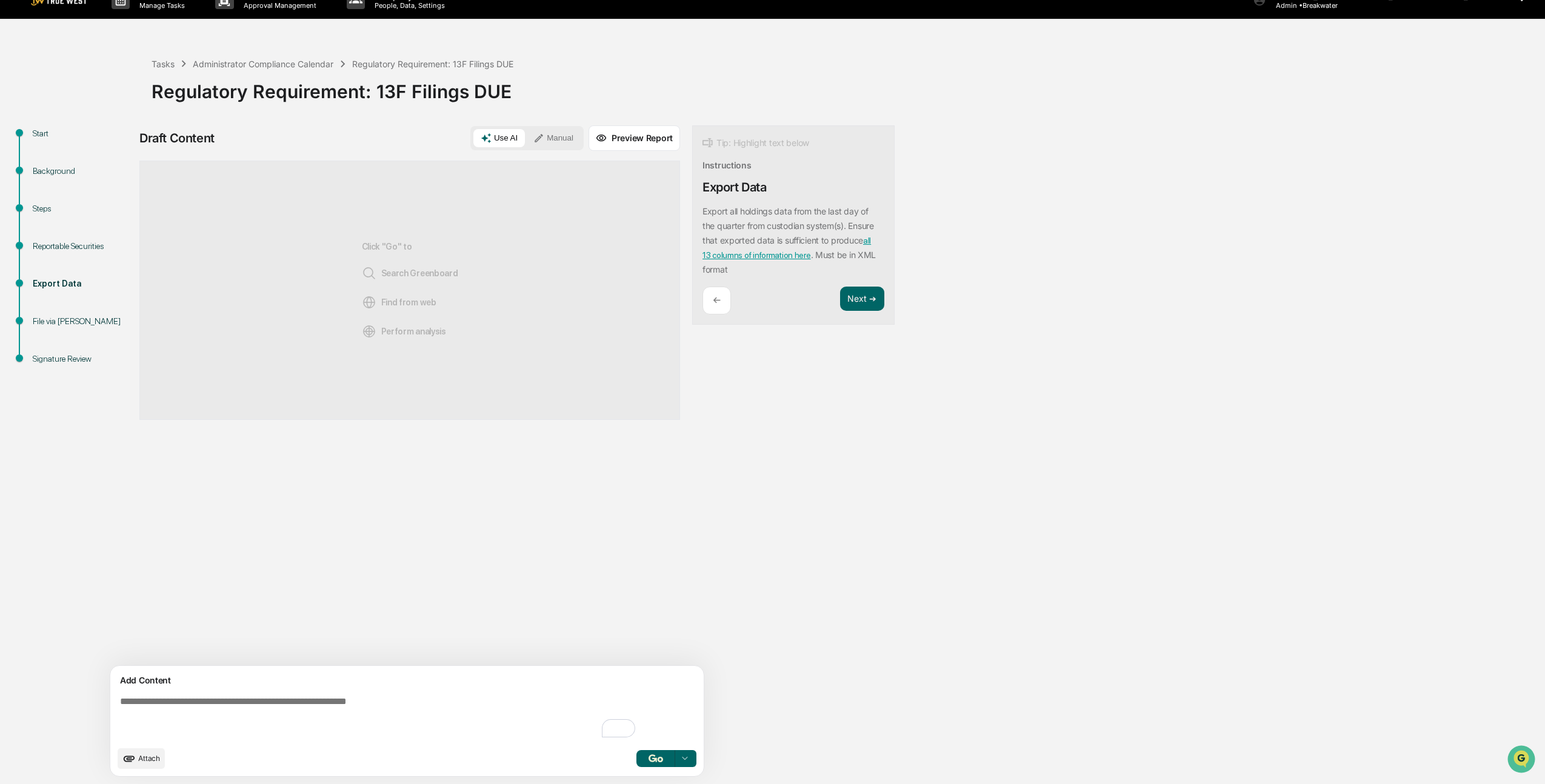
click at [139, 757] on button "Attach" at bounding box center [141, 759] width 47 height 21
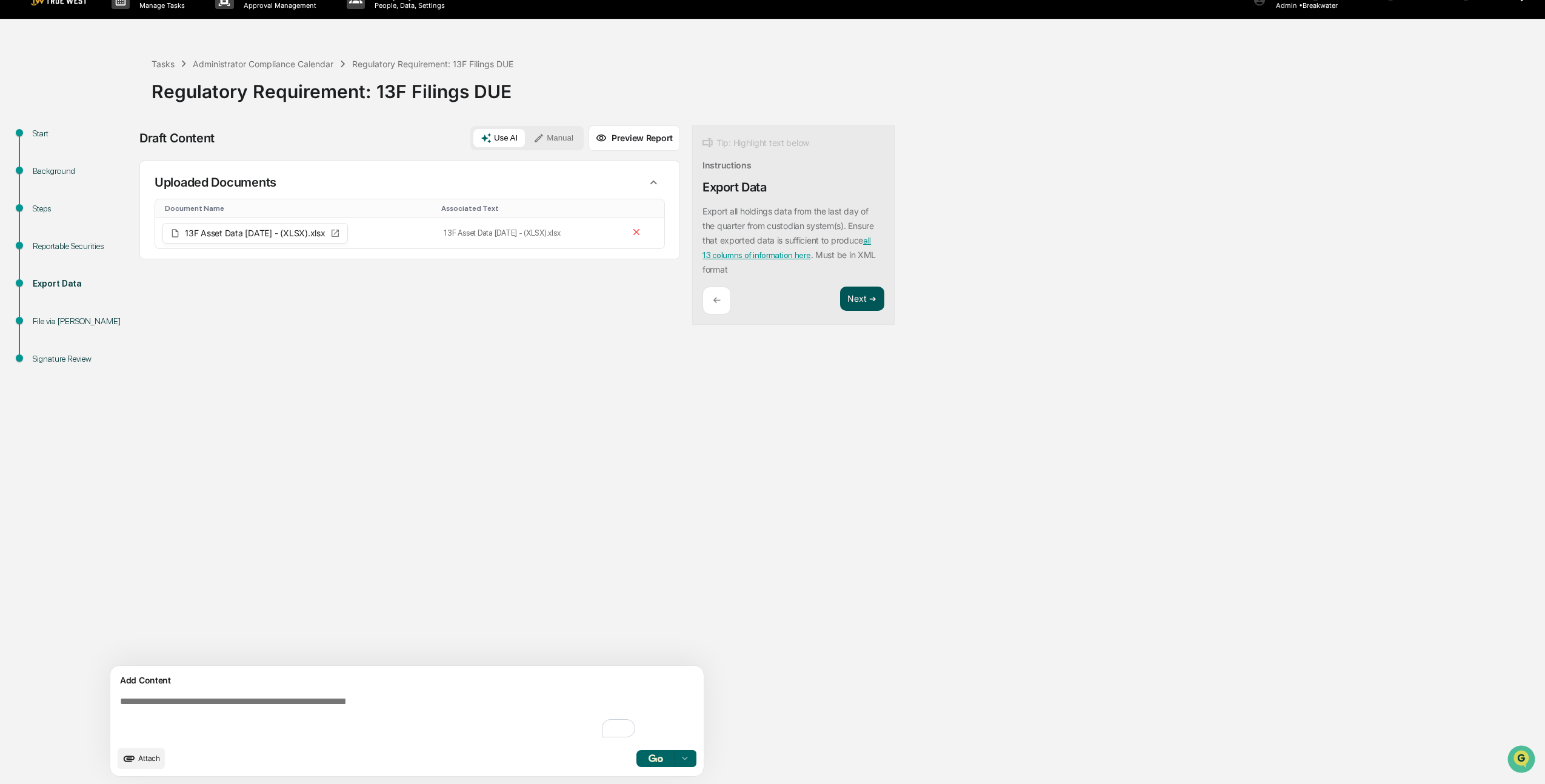
click at [840, 306] on button "Next ➔" at bounding box center [862, 299] width 44 height 25
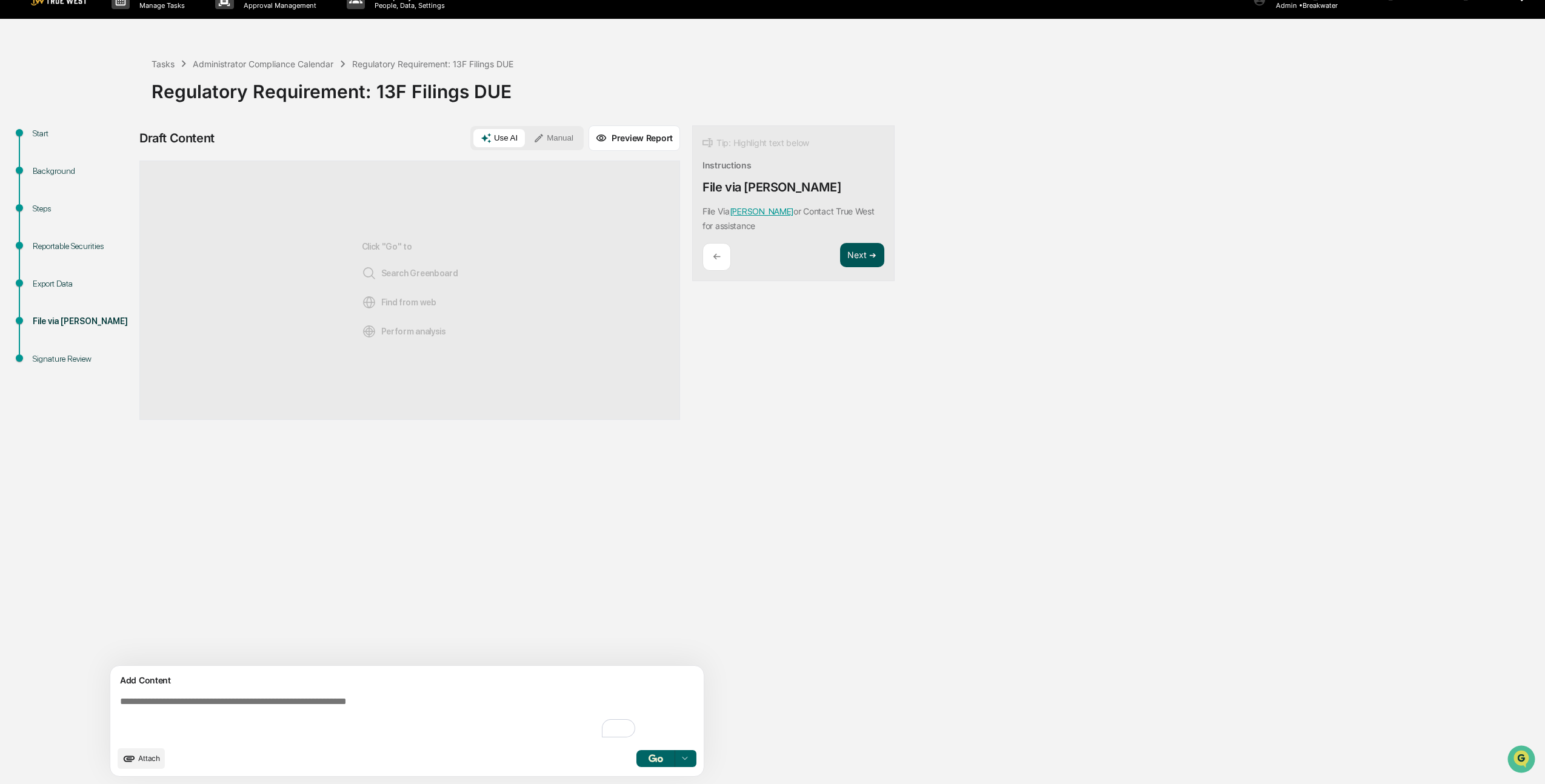
click at [840, 251] on button "Next ➔" at bounding box center [862, 255] width 44 height 25
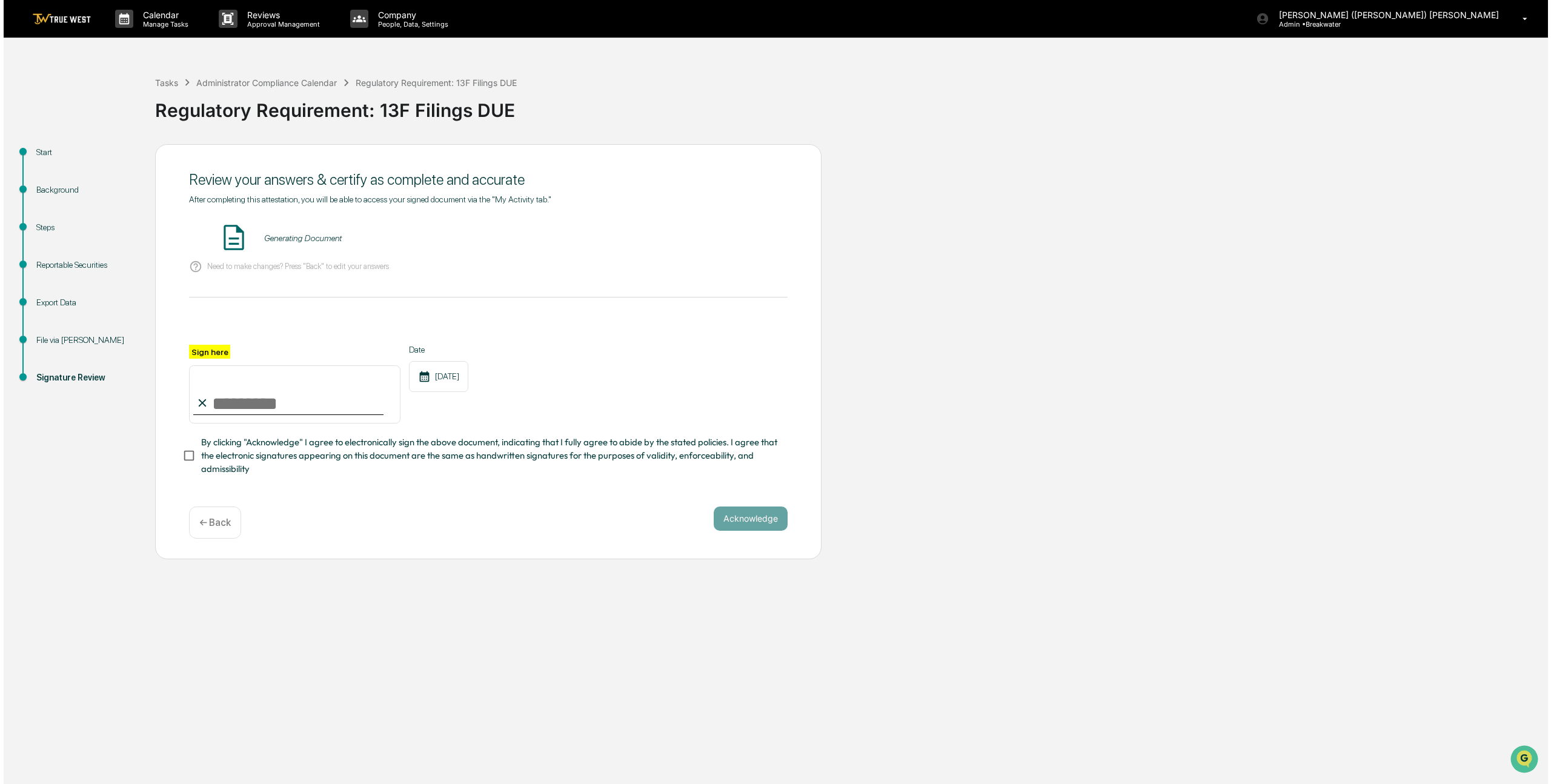
scroll to position [0, 0]
click at [731, 240] on button "VIEW" at bounding box center [714, 238] width 78 height 21
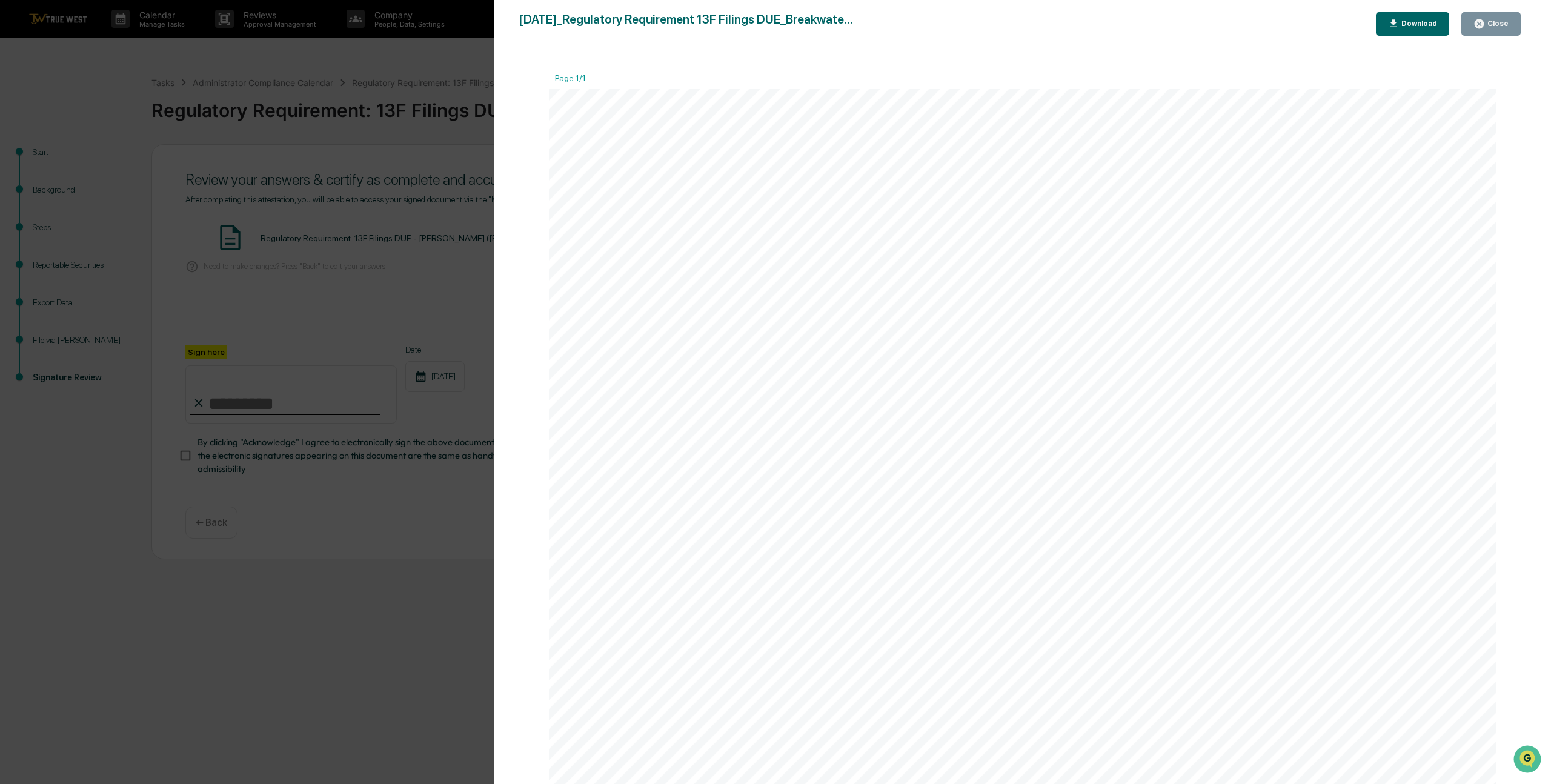
click at [1505, 17] on button "Close" at bounding box center [1491, 24] width 59 height 24
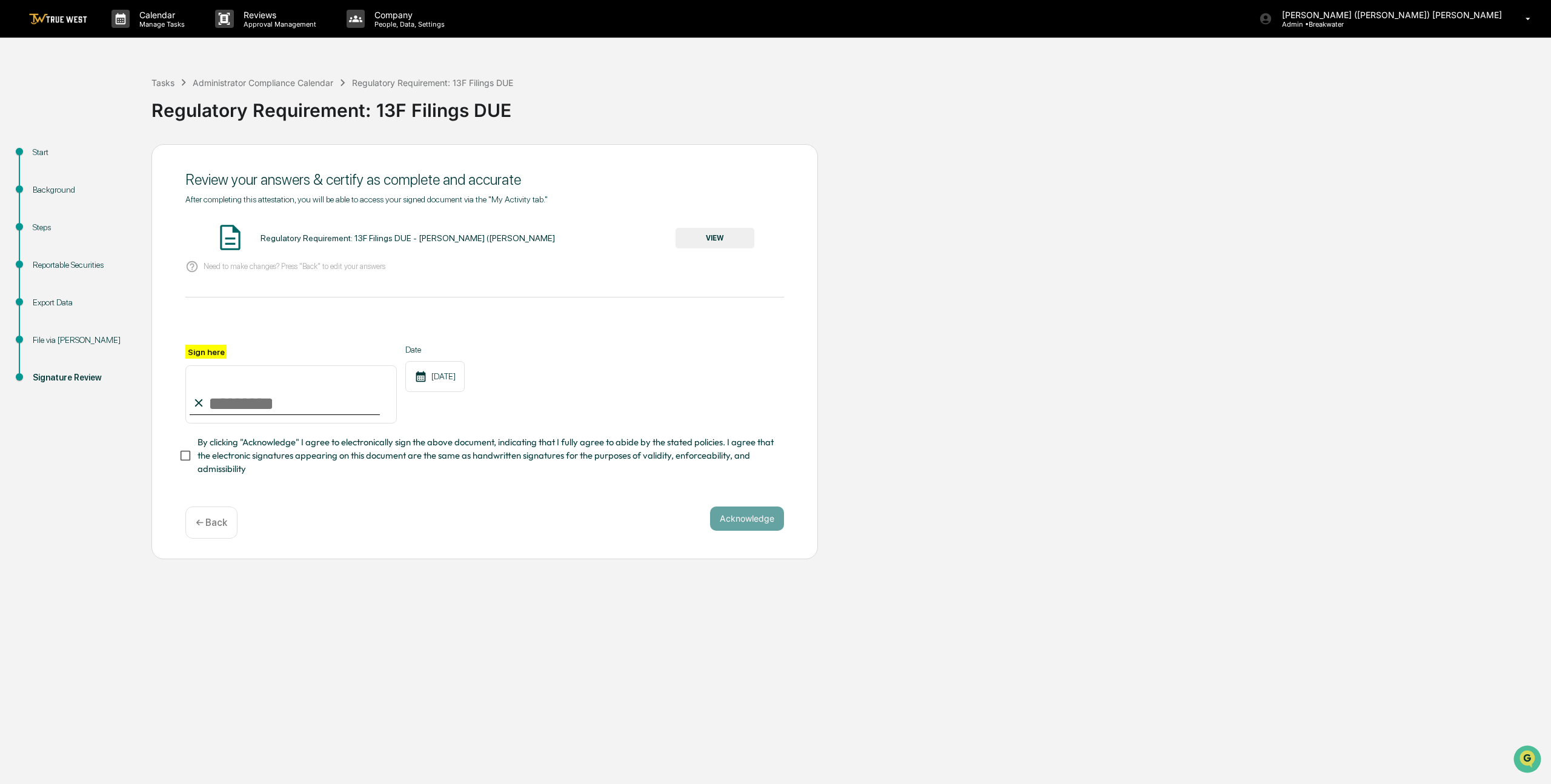
click at [248, 402] on input "Sign here" at bounding box center [291, 394] width 212 height 58
type input "**********"
click at [771, 524] on button "Acknowledge" at bounding box center [747, 518] width 74 height 24
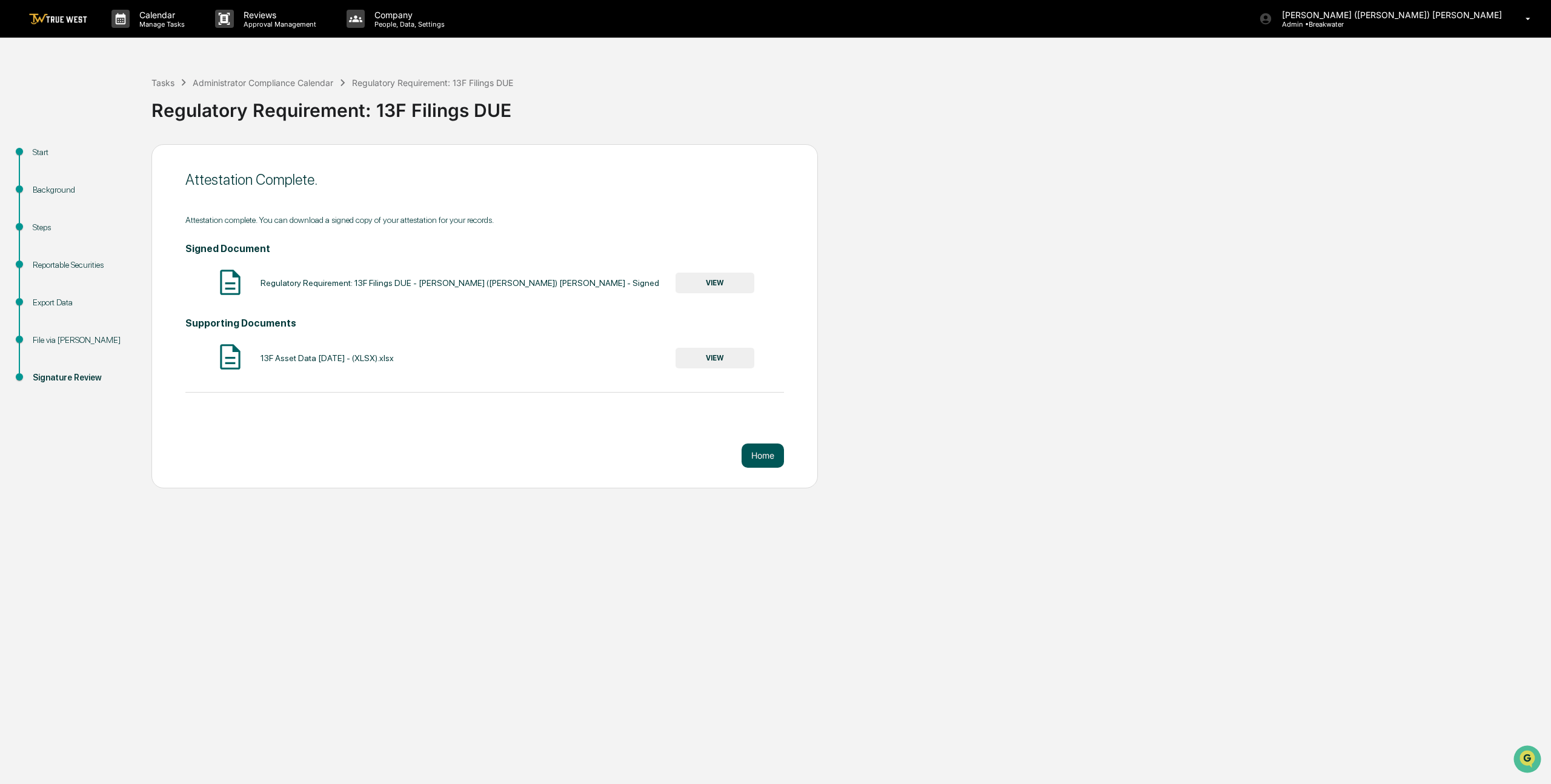
click at [760, 459] on button "Home" at bounding box center [763, 456] width 42 height 24
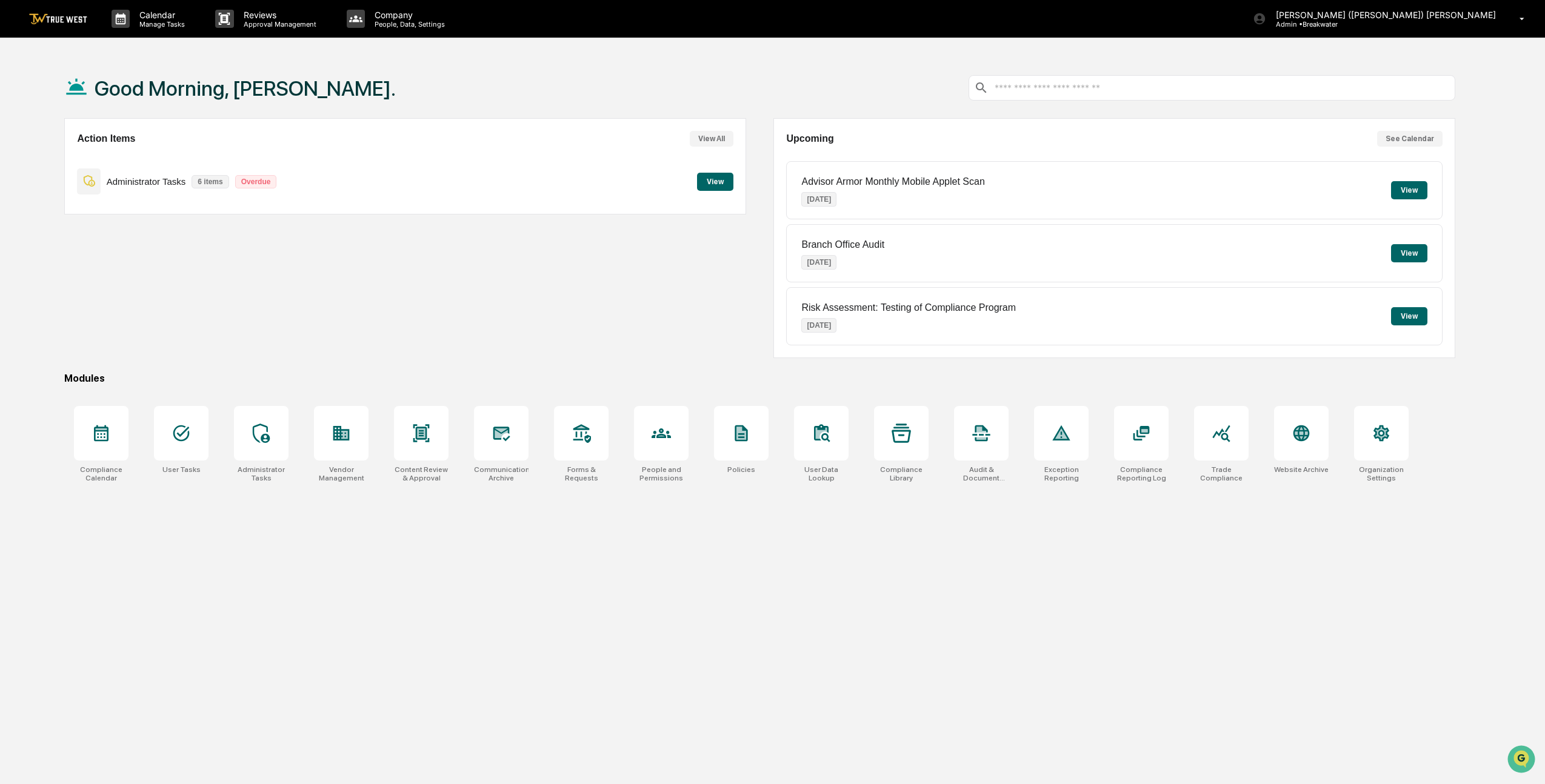
click at [716, 178] on button "View" at bounding box center [715, 181] width 36 height 18
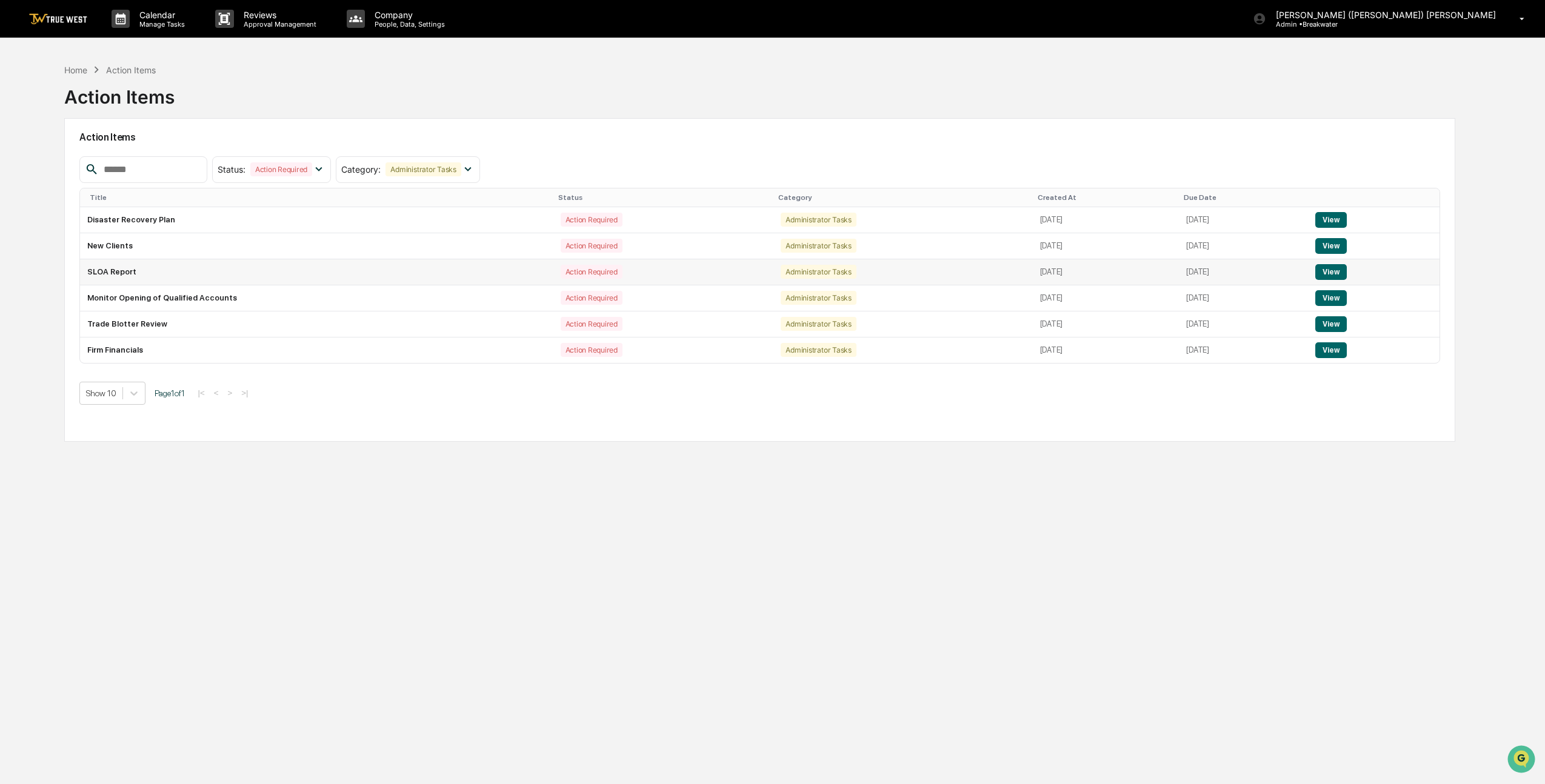
click at [1340, 273] on button "View" at bounding box center [1330, 271] width 31 height 16
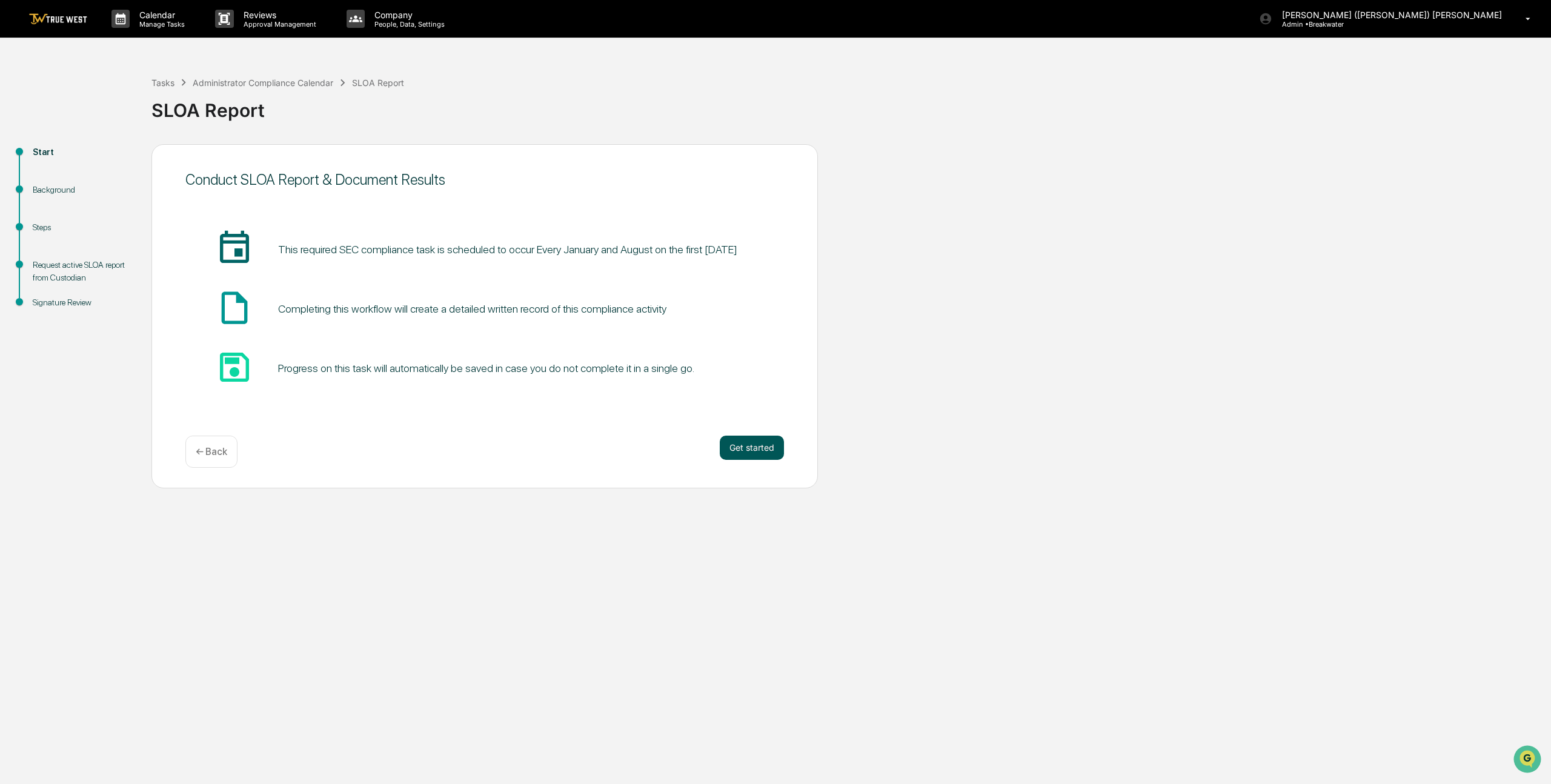
click at [735, 444] on button "Get started" at bounding box center [751, 447] width 64 height 24
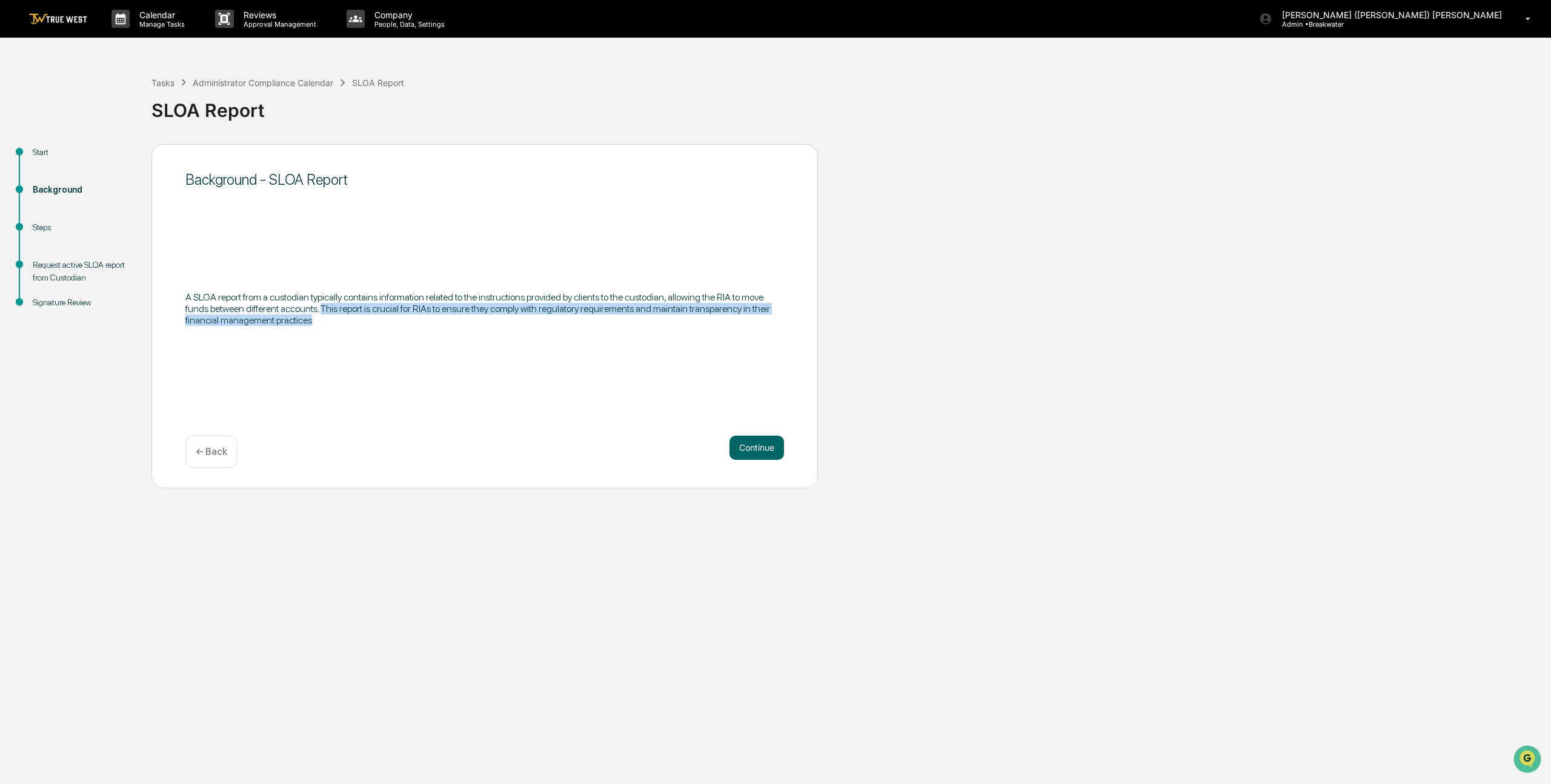
drag, startPoint x: 393, startPoint y: 311, endPoint x: 460, endPoint y: 322, distance: 67.9
click at [460, 322] on p "A SLOA report from a custodian typically contains information related to the in…" at bounding box center [484, 308] width 598 height 35
drag, startPoint x: 339, startPoint y: 310, endPoint x: 175, endPoint y: 291, distance: 165.1
click at [175, 291] on div "Background - SLOA Report A SLOA report from a custodian typically contains info…" at bounding box center [484, 316] width 666 height 344
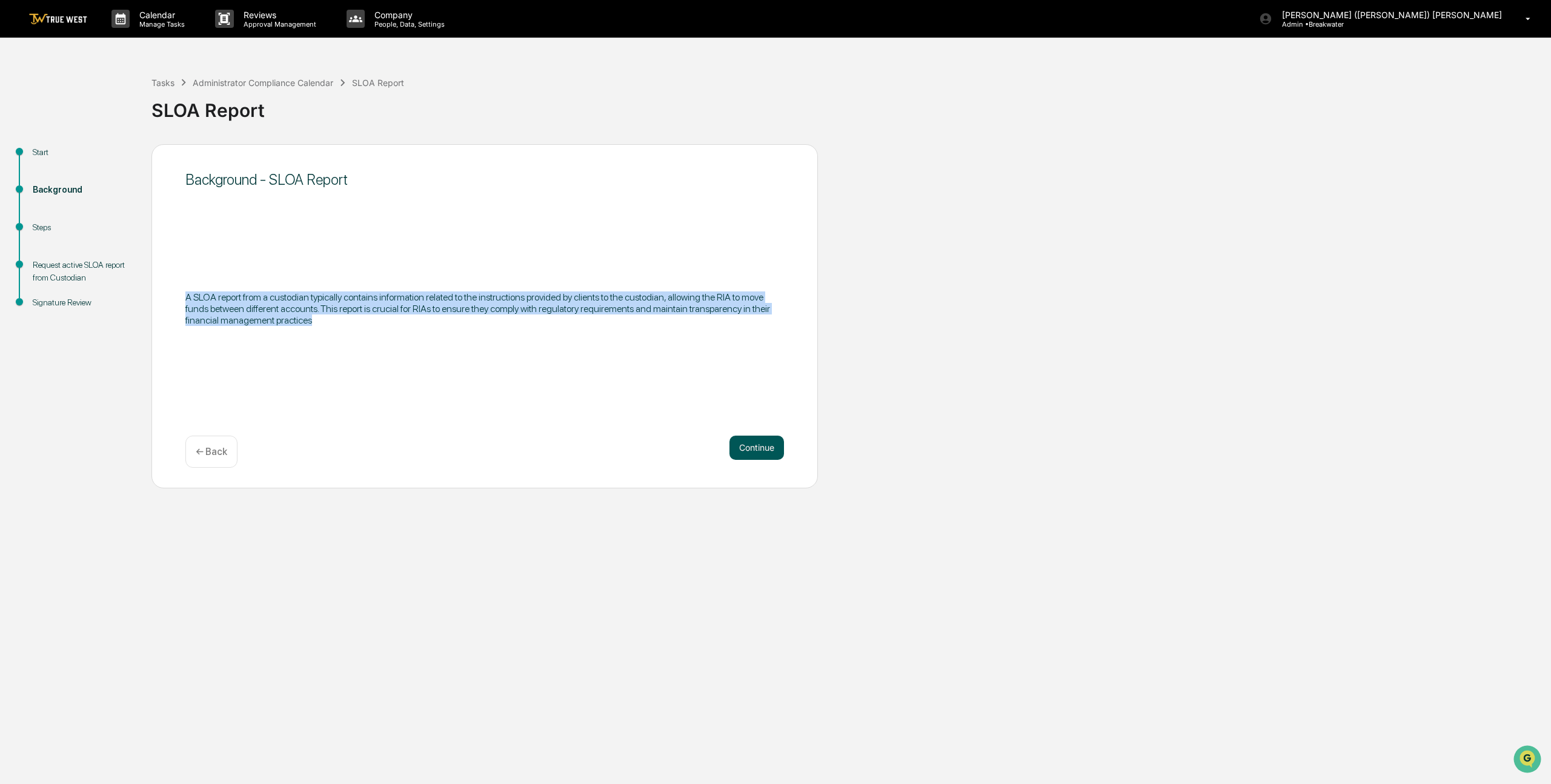
click at [763, 450] on button "Continue" at bounding box center [757, 447] width 55 height 24
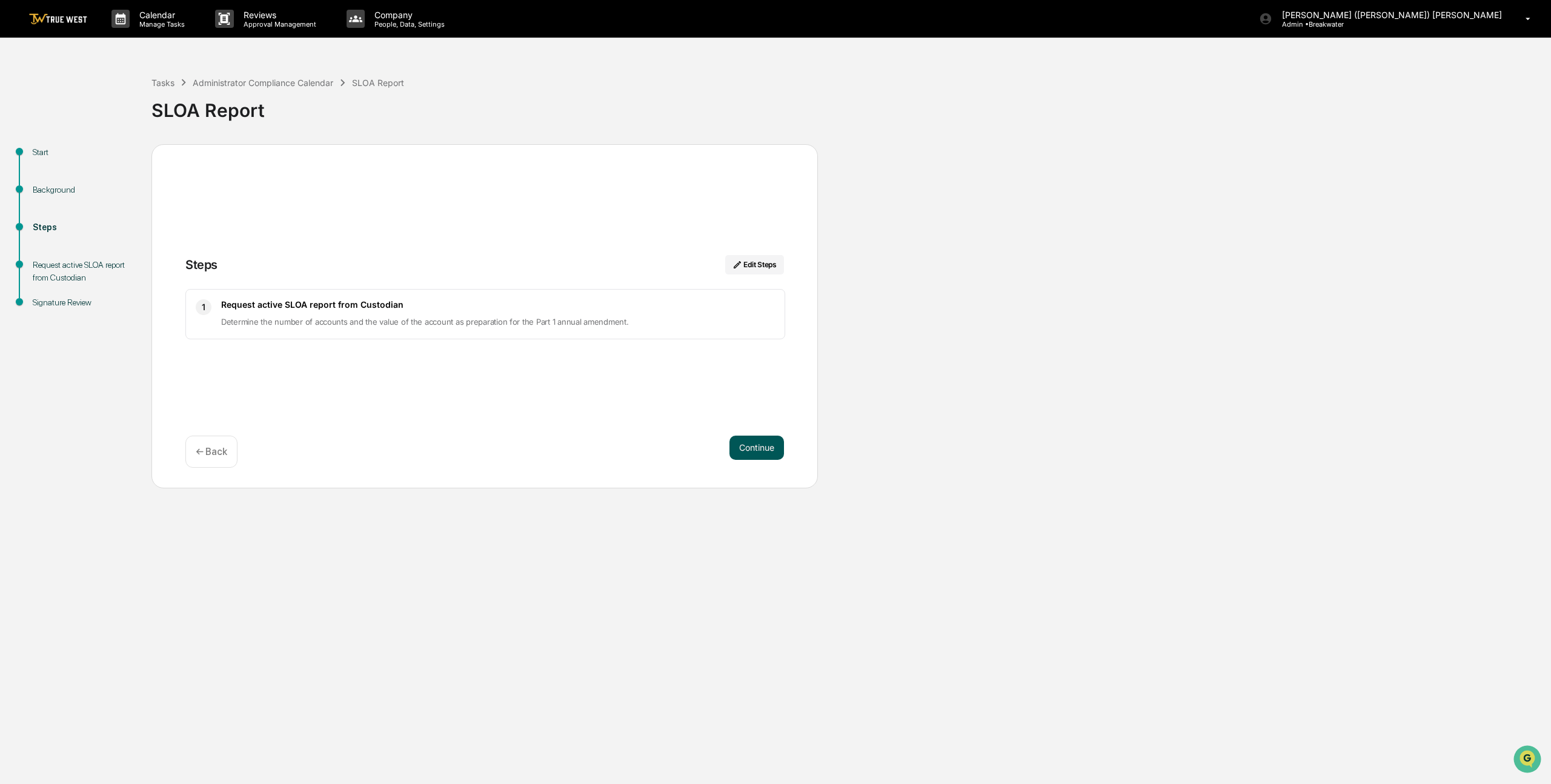
click at [748, 443] on button "Continue" at bounding box center [757, 447] width 55 height 24
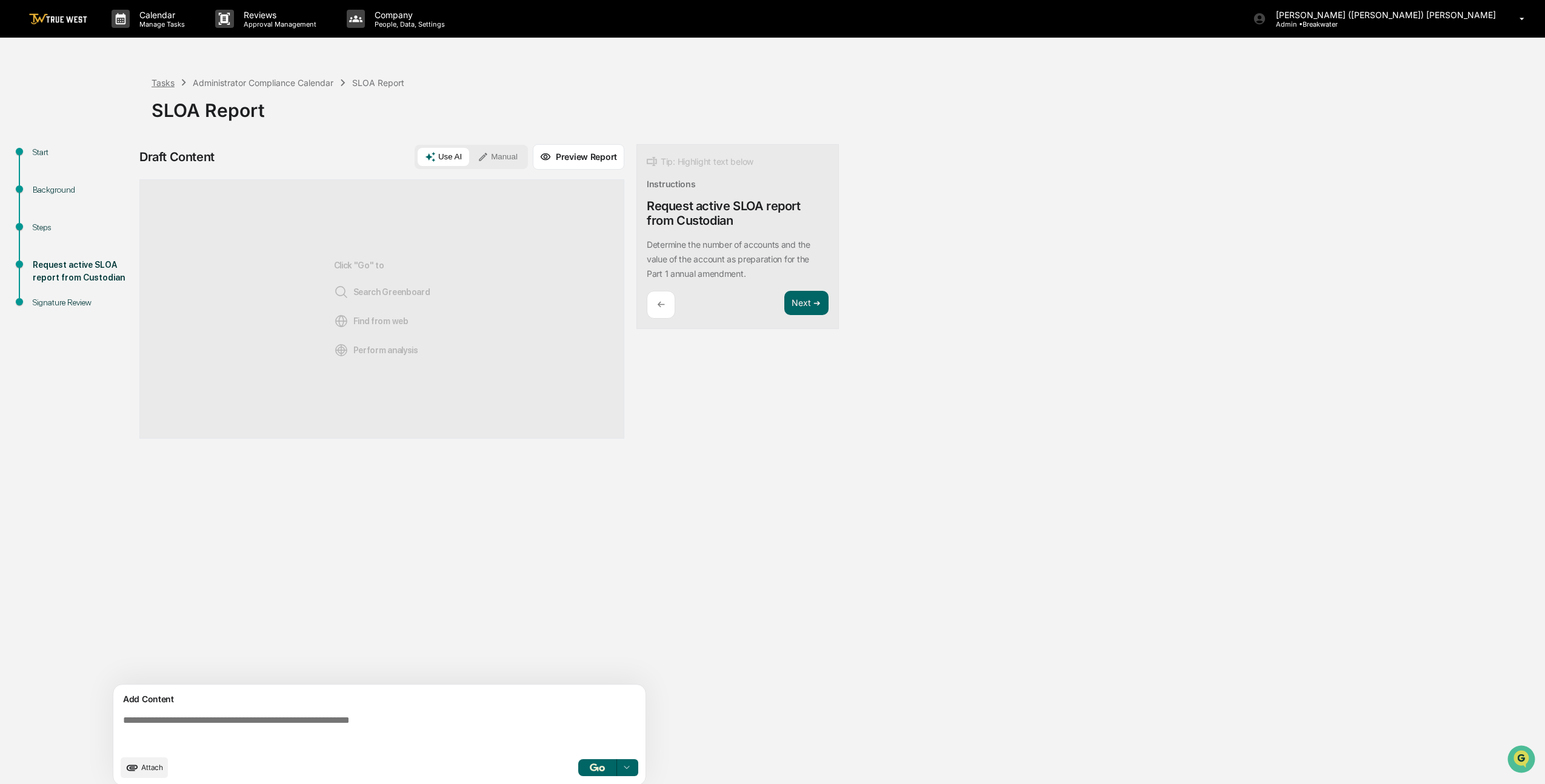
click at [159, 84] on div "Tasks" at bounding box center [163, 83] width 23 height 10
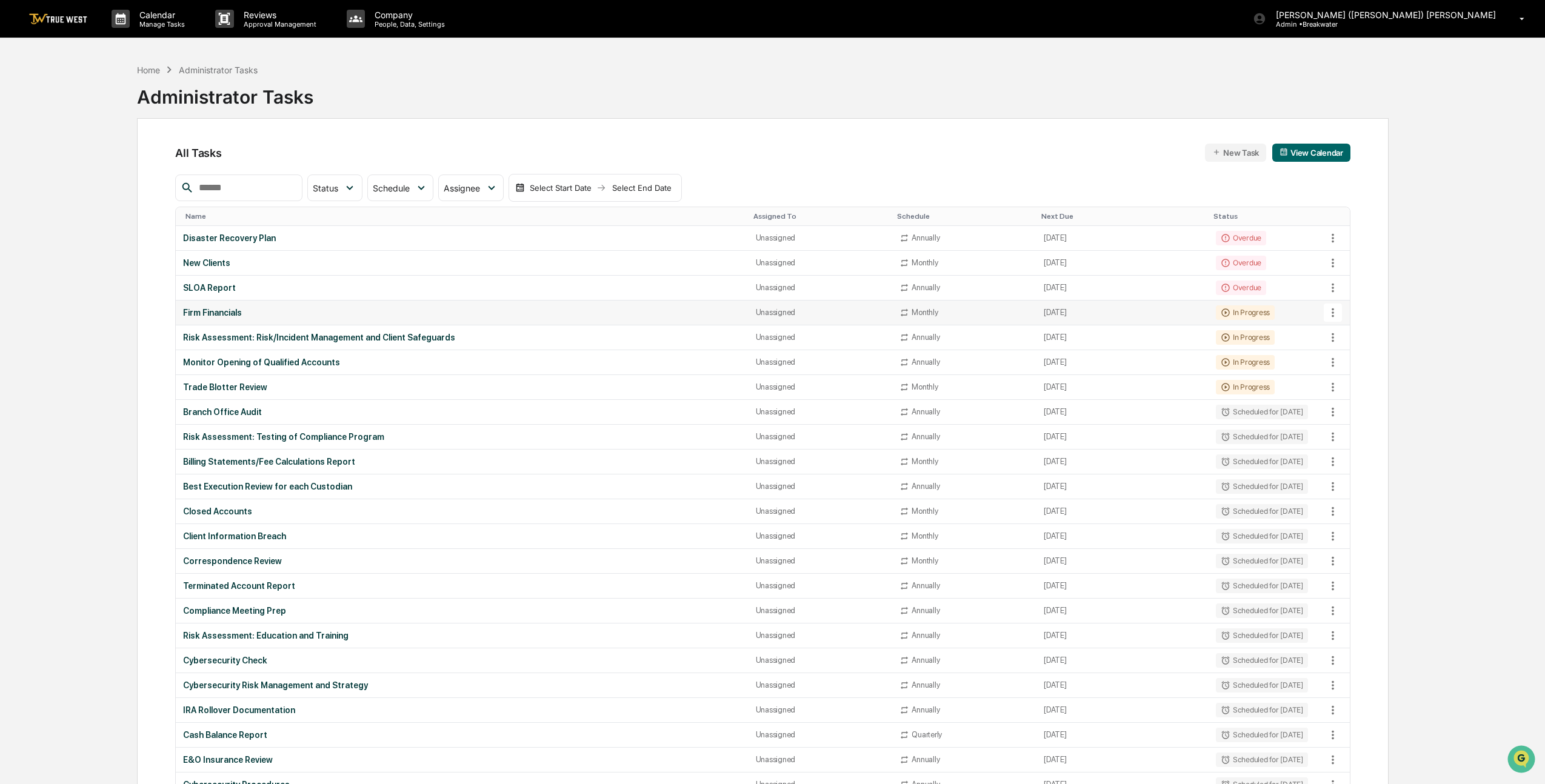
click at [522, 317] on td "Firm Financials" at bounding box center [462, 313] width 573 height 25
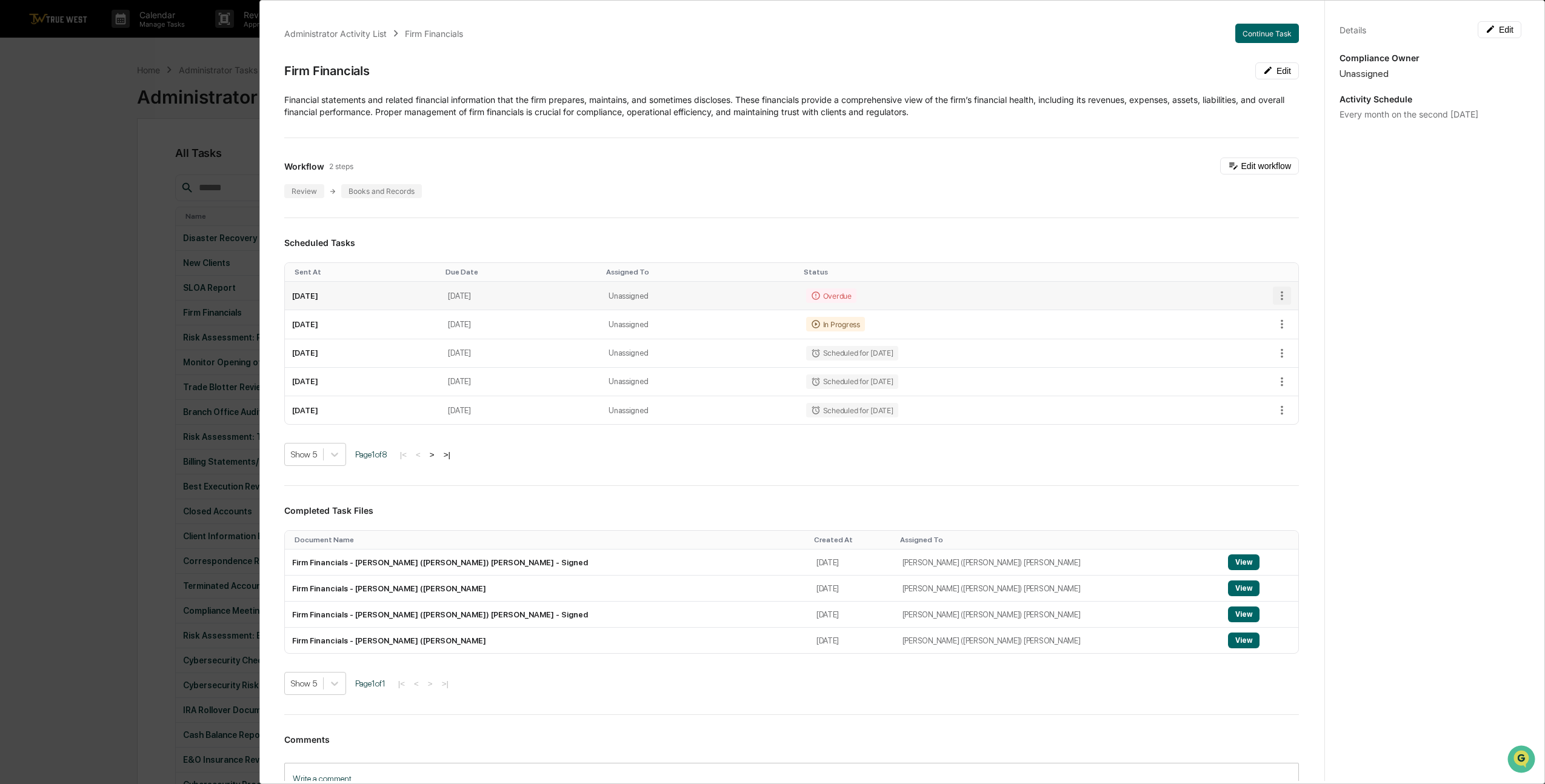
click at [1275, 291] on icon "button" at bounding box center [1282, 296] width 13 height 13
click at [1286, 308] on li "Mark as Completed" at bounding box center [1316, 317] width 100 height 22
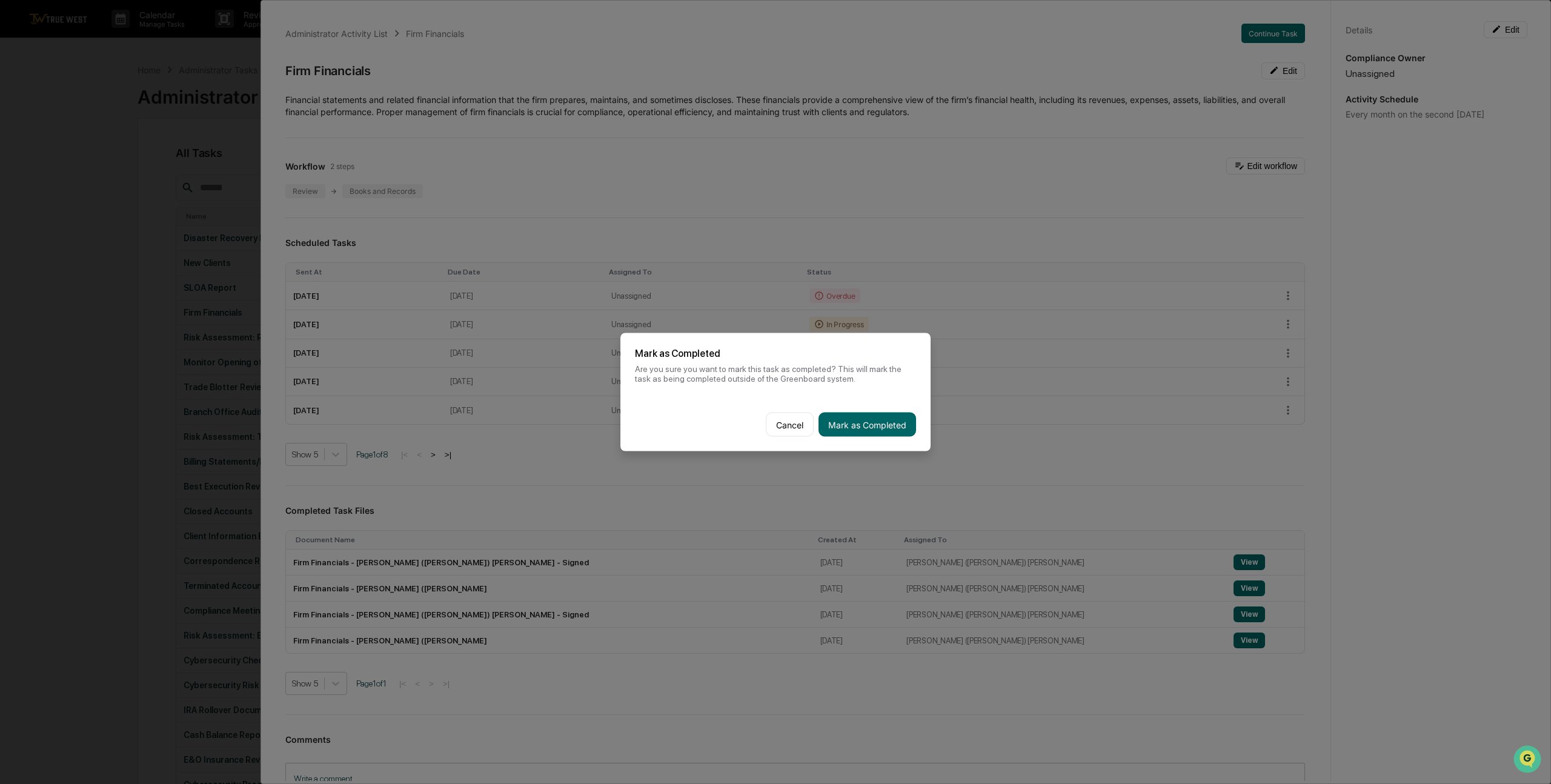
click at [880, 425] on button "Mark as Completed" at bounding box center [868, 425] width 98 height 24
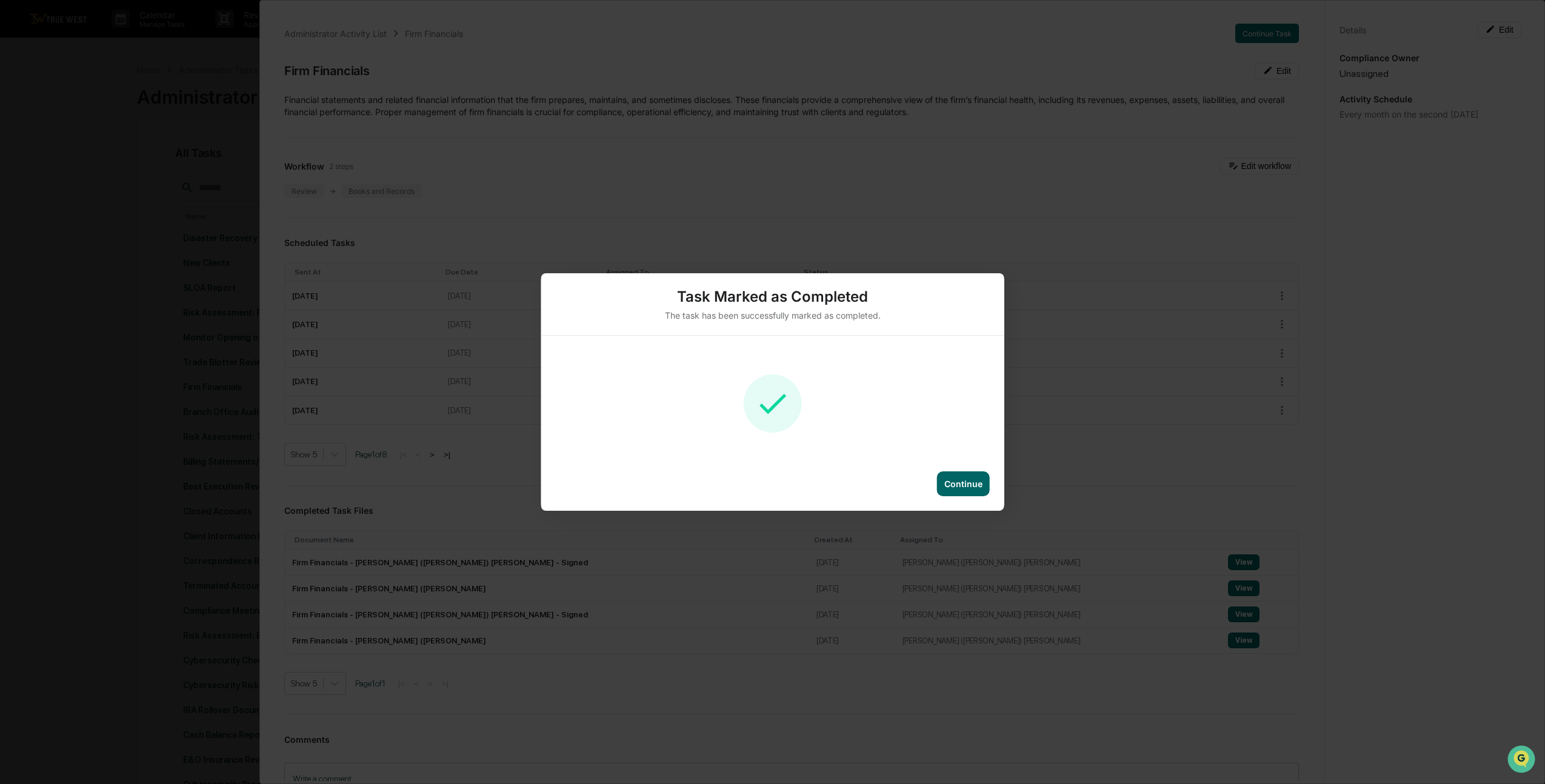
drag, startPoint x: 972, startPoint y: 487, endPoint x: 775, endPoint y: 413, distance: 210.4
click at [972, 487] on div "Continue" at bounding box center [963, 484] width 38 height 10
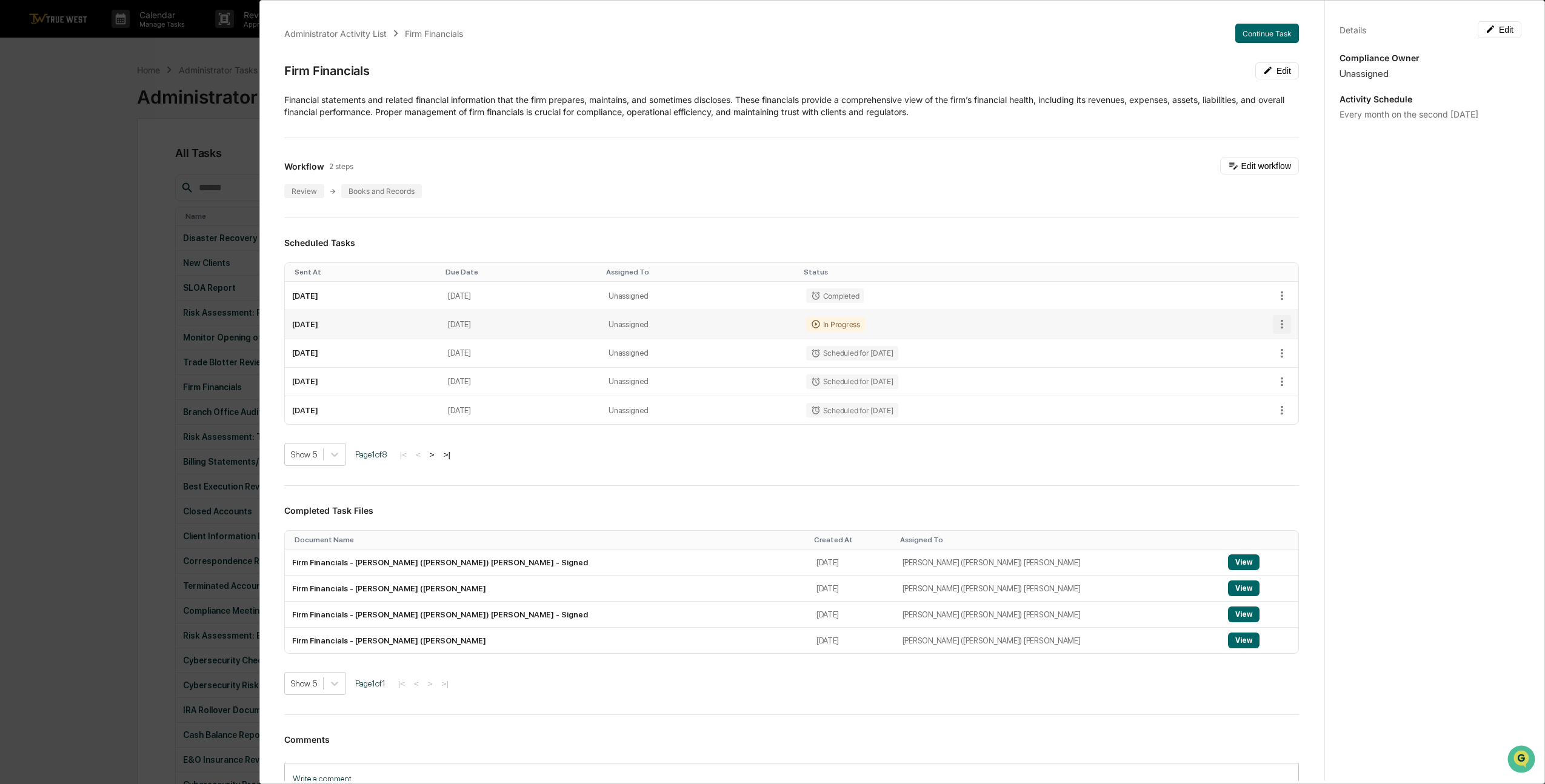
click at [1281, 320] on icon "button" at bounding box center [1282, 324] width 2 height 9
click at [1291, 342] on li "Mark as Completed" at bounding box center [1316, 345] width 100 height 22
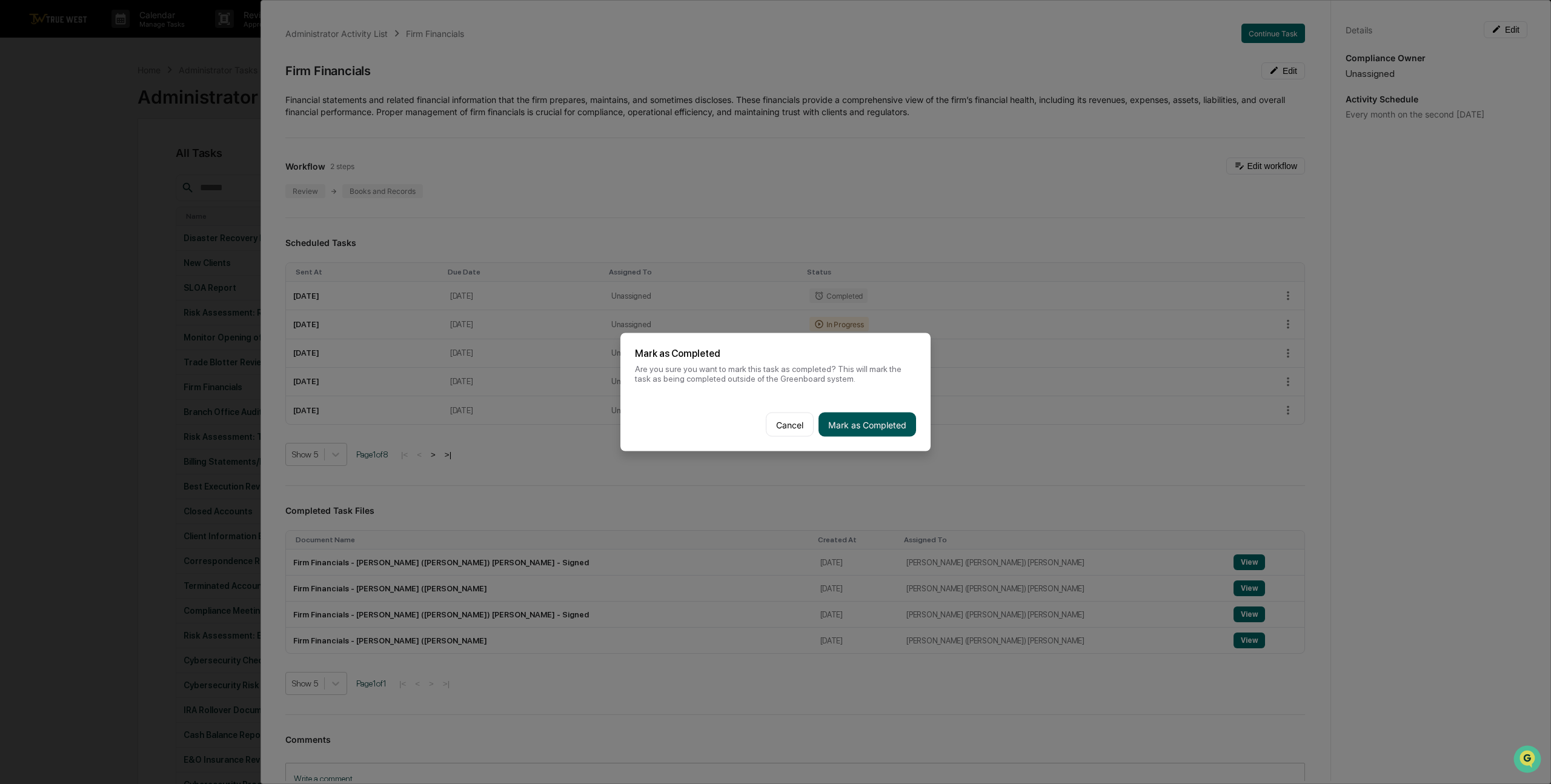
click at [868, 428] on button "Mark as Completed" at bounding box center [868, 425] width 98 height 24
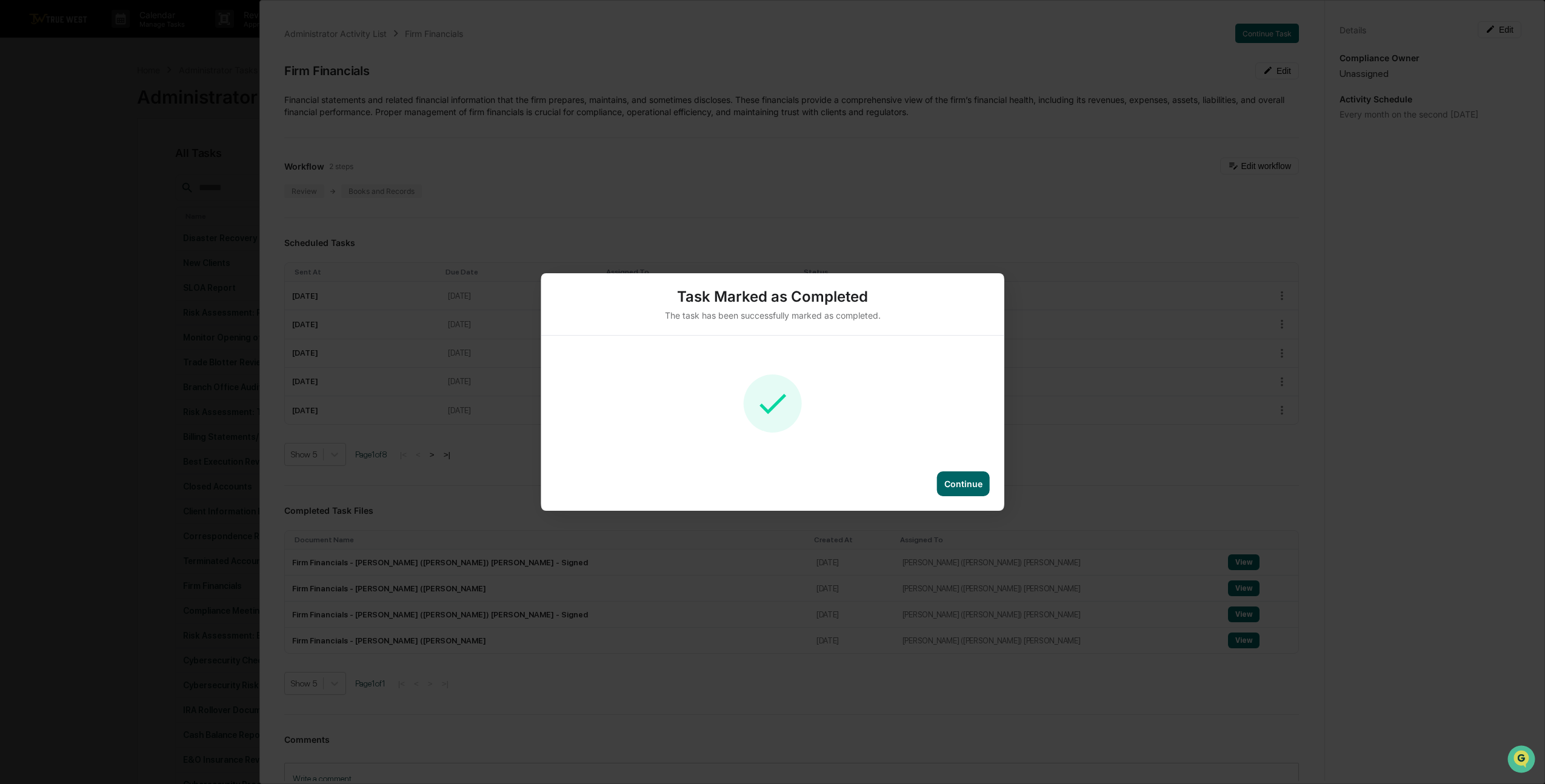
scroll to position [1, 0]
click at [960, 487] on div "Continue" at bounding box center [963, 484] width 38 height 10
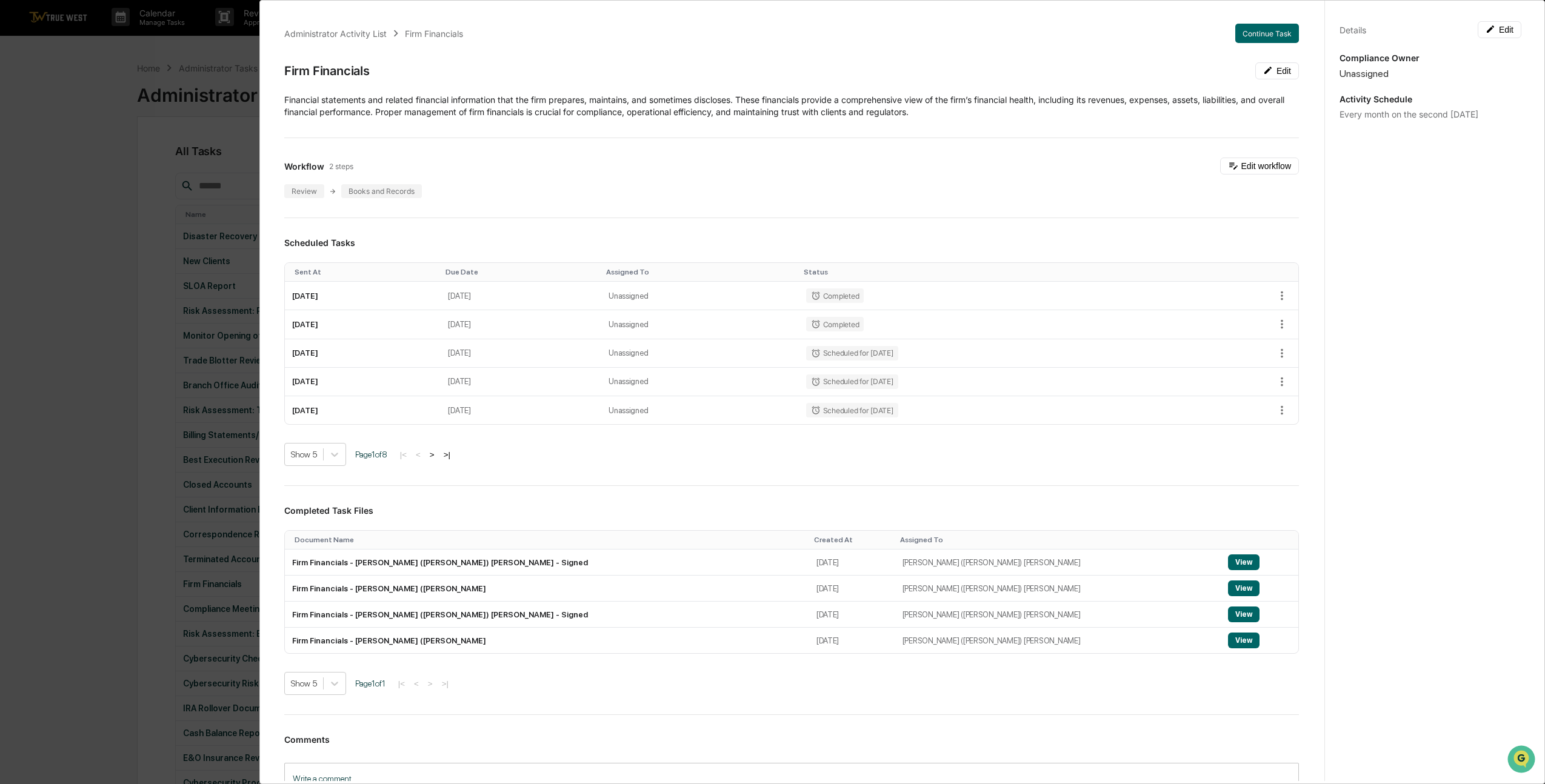
click at [39, 204] on div "Administrator Activity List Firm Financials Continue Task Firm Financials Edit …" at bounding box center [772, 392] width 1545 height 784
